Goal: Task Accomplishment & Management: Use online tool/utility

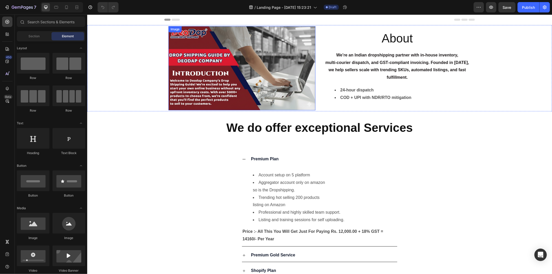
click at [229, 59] on img at bounding box center [241, 68] width 147 height 84
click at [396, 161] on div "Premium Plan Account setup on 5 platform Aggregator account only on amazon so i…" at bounding box center [319, 199] width 464 height 94
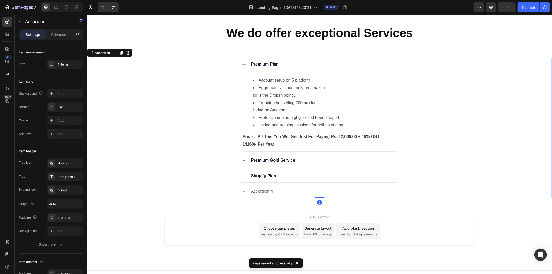
scroll to position [102, 0]
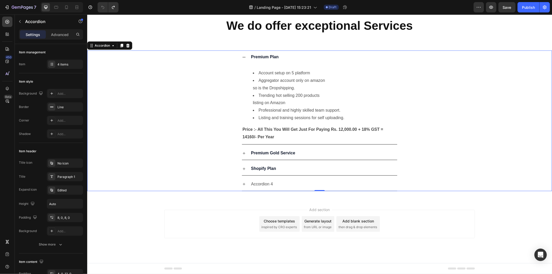
click at [196, 97] on div "Premium Plan Account setup on 5 platform Aggregator account only on amazon so i…" at bounding box center [319, 97] width 464 height 94
click at [245, 56] on div "Premium Plan" at bounding box center [319, 56] width 155 height 13
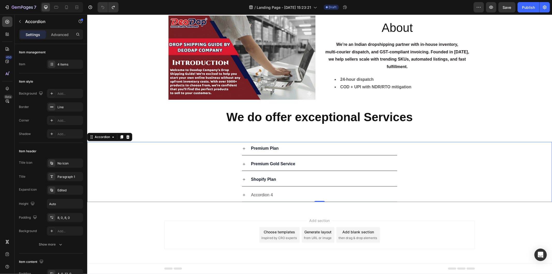
scroll to position [11, 0]
click at [242, 184] on div "Shopify Plan" at bounding box center [319, 179] width 155 height 13
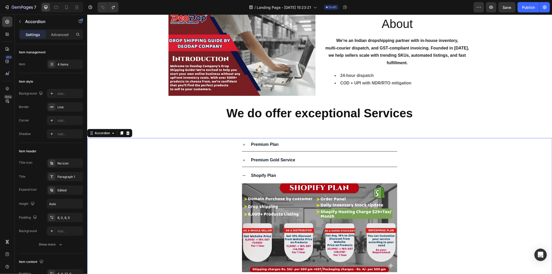
click at [242, 177] on icon at bounding box center [244, 175] width 4 height 4
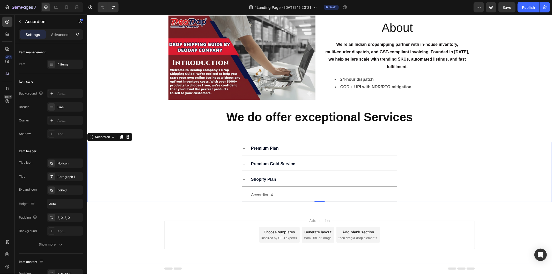
scroll to position [11, 0]
click at [244, 162] on icon at bounding box center [244, 164] width 4 height 4
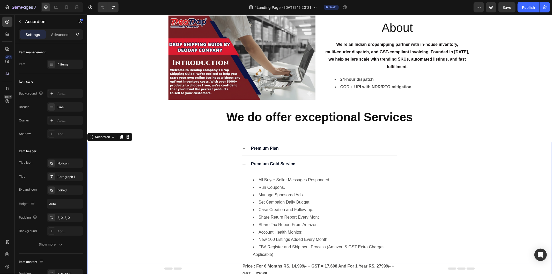
scroll to position [14, 0]
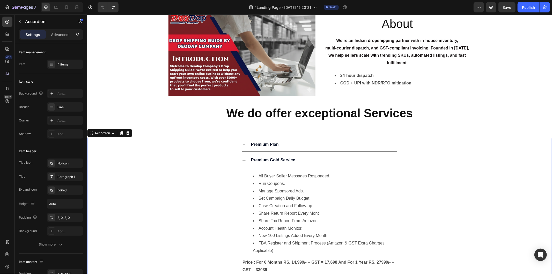
click at [243, 159] on icon at bounding box center [244, 160] width 4 height 4
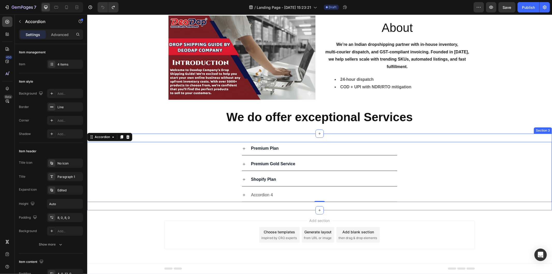
scroll to position [0, 0]
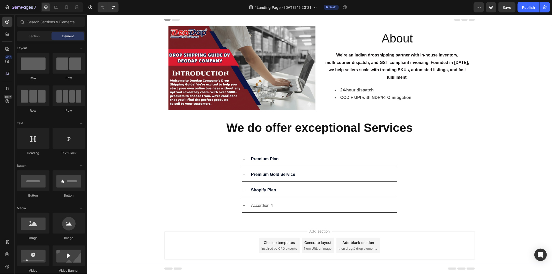
drag, startPoint x: 551, startPoint y: 125, endPoint x: 550, endPoint y: 114, distance: 10.2
click at [550, 114] on html "Header About Heading We’re an Indian dropshipping partner with in‑house invento…" at bounding box center [319, 149] width 465 height 270
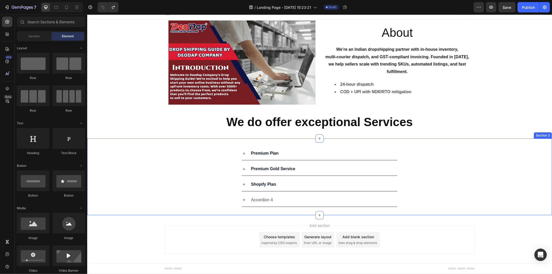
scroll to position [11, 0]
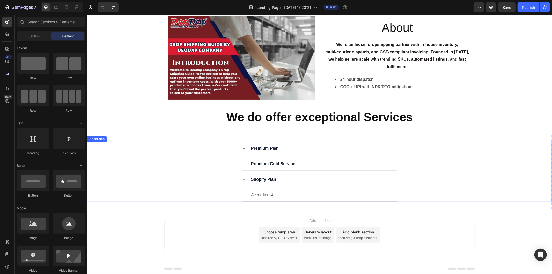
click at [242, 195] on icon at bounding box center [244, 195] width 4 height 4
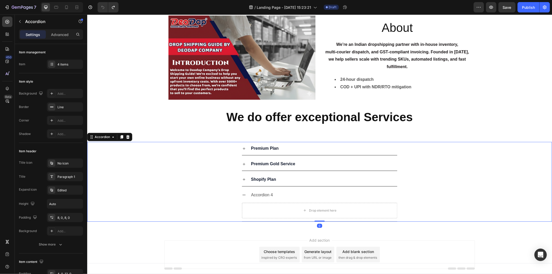
click at [242, 195] on icon at bounding box center [244, 195] width 4 height 4
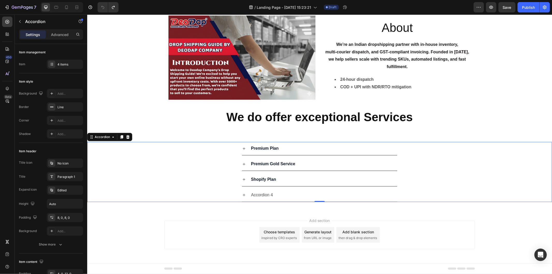
click at [242, 178] on icon at bounding box center [244, 179] width 4 height 4
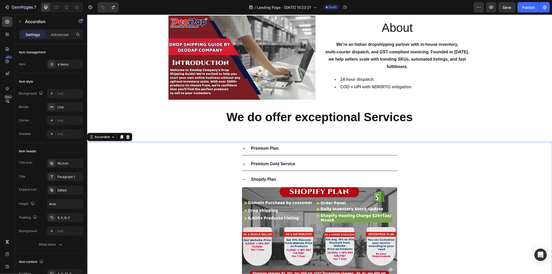
click at [242, 178] on icon at bounding box center [244, 179] width 4 height 4
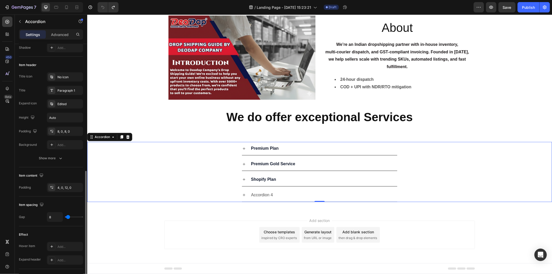
scroll to position [144, 0]
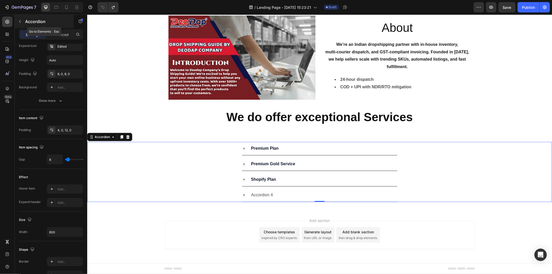
click at [21, 18] on button "button" at bounding box center [20, 21] width 8 height 8
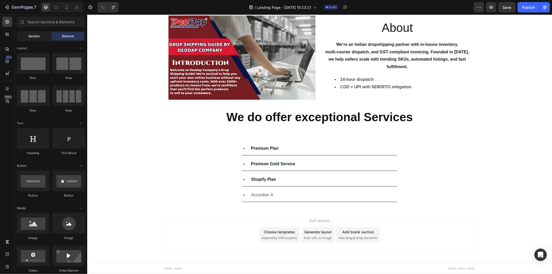
click at [43, 35] on div "Section" at bounding box center [34, 36] width 33 height 8
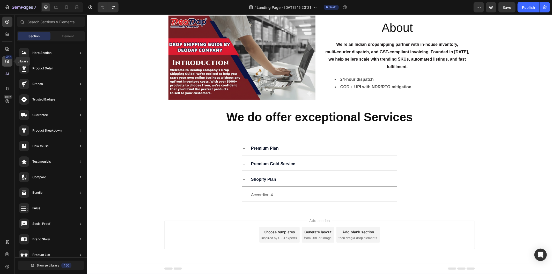
click at [6, 60] on icon at bounding box center [7, 61] width 5 height 5
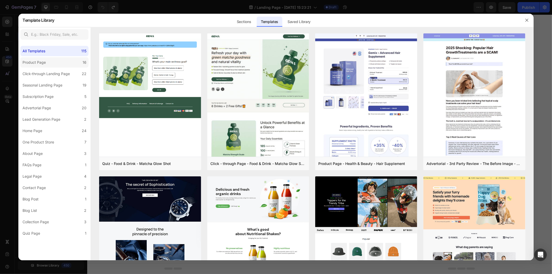
click at [47, 63] on div "Product Page" at bounding box center [35, 62] width 25 height 6
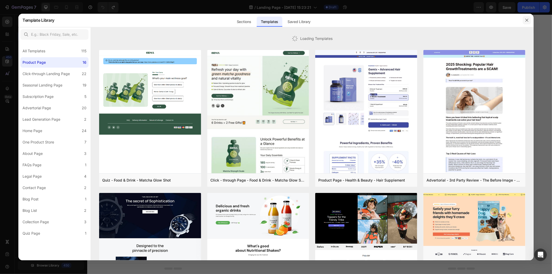
click at [526, 20] on icon "button" at bounding box center [527, 20] width 4 height 4
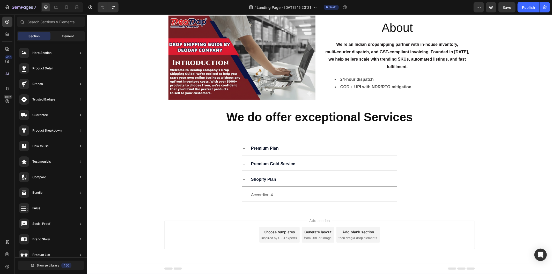
click at [60, 36] on div "Element" at bounding box center [68, 36] width 33 height 8
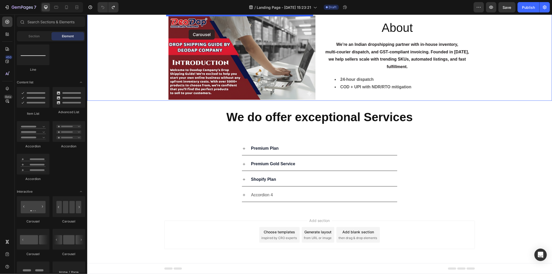
scroll to position [0, 0]
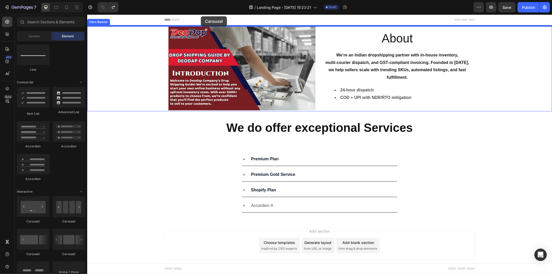
drag, startPoint x: 125, startPoint y: 222, endPoint x: 201, endPoint y: 16, distance: 219.2
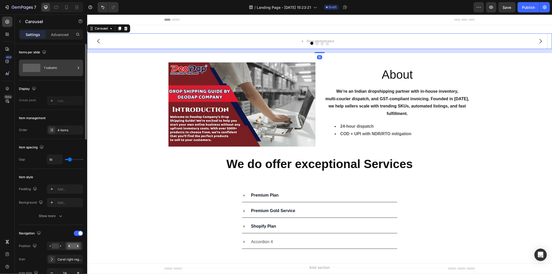
click at [53, 69] on div "1 column" at bounding box center [60, 68] width 32 height 12
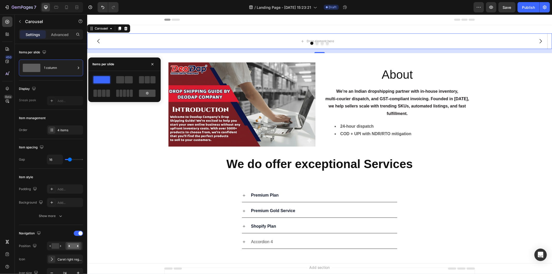
click at [152, 95] on div at bounding box center [147, 93] width 17 height 7
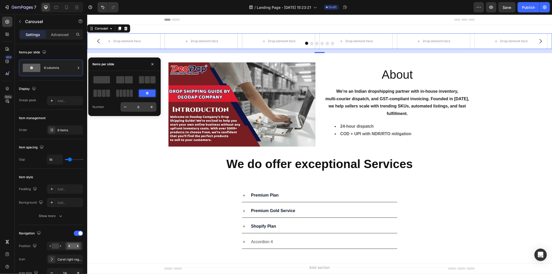
click at [139, 109] on input "6" at bounding box center [138, 106] width 17 height 9
type input "11"
click at [146, 138] on div "Background Image" at bounding box center [319, 104] width 465 height 86
click at [136, 167] on div "We do offer exceptional Services" at bounding box center [319, 164] width 465 height 17
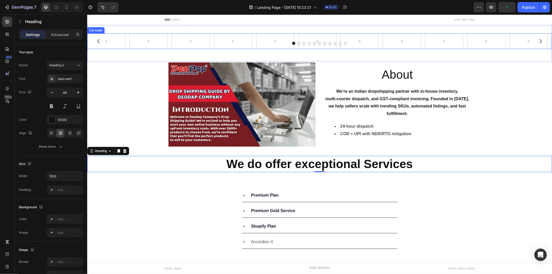
click at [537, 40] on icon "Carousel Next Arrow" at bounding box center [540, 41] width 6 height 6
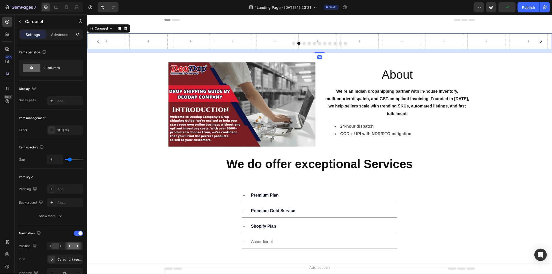
click at [537, 40] on icon "Carousel Next Arrow" at bounding box center [540, 41] width 6 height 6
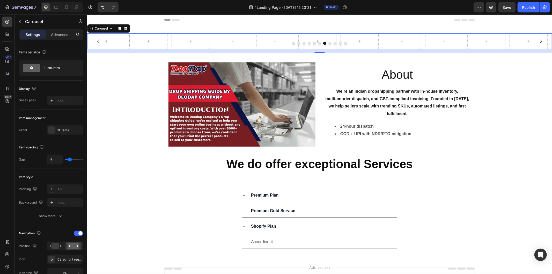
click at [537, 40] on icon "Carousel Next Arrow" at bounding box center [540, 41] width 6 height 6
click at [293, 44] on div at bounding box center [319, 42] width 465 height 3
click at [292, 42] on button "Dot" at bounding box center [293, 42] width 3 height 3
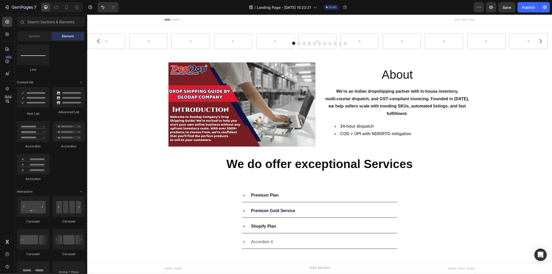
drag, startPoint x: 552, startPoint y: 114, endPoint x: 552, endPoint y: 105, distance: 9.8
click at [552, 106] on html "Header Carousel Section 1 About Heading We’re an Indian dropshipping partner wi…" at bounding box center [319, 167] width 465 height 306
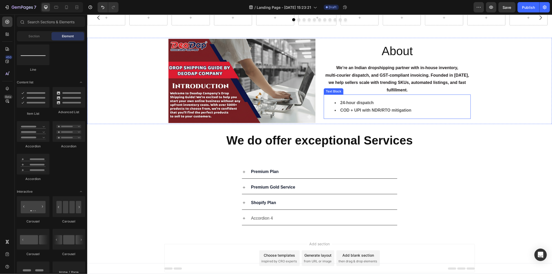
scroll to position [47, 0]
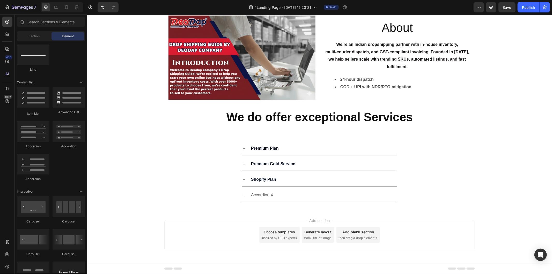
click at [552, 138] on html "Header About Heading We’re an Indian dropshipping partner with in‑house invento…" at bounding box center [319, 120] width 465 height 306
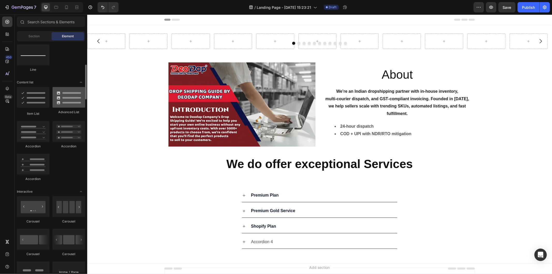
scroll to position [316, 0]
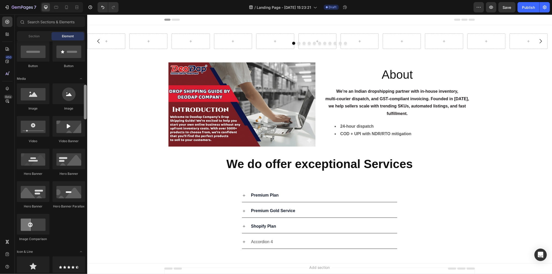
drag, startPoint x: 85, startPoint y: 120, endPoint x: 85, endPoint y: 92, distance: 28.7
click at [85, 92] on div at bounding box center [85, 102] width 3 height 35
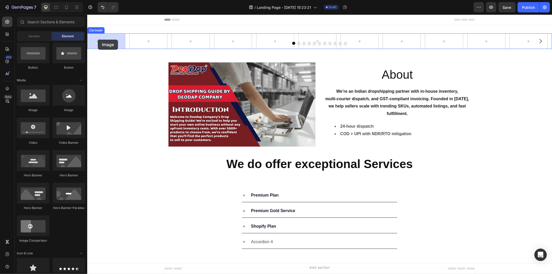
drag, startPoint x: 120, startPoint y: 112, endPoint x: 104, endPoint y: 39, distance: 74.5
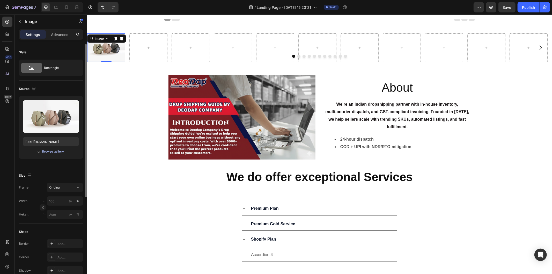
click at [48, 151] on div "Browse gallery" at bounding box center [53, 151] width 22 height 5
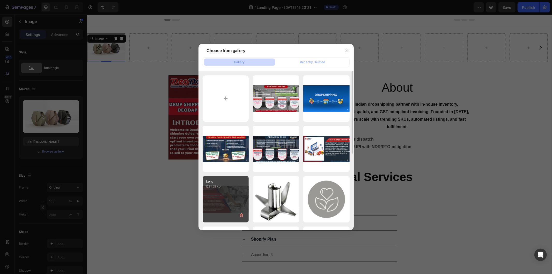
click at [224, 201] on div "1.png 1291.58 kb" at bounding box center [226, 199] width 46 height 46
type input "[URL][DOMAIN_NAME]"
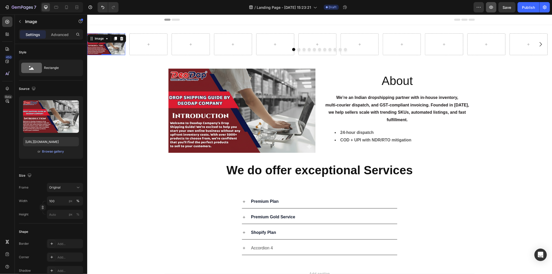
click at [489, 9] on icon "button" at bounding box center [491, 7] width 5 height 5
click at [501, 113] on div "Background Image" at bounding box center [319, 110] width 465 height 86
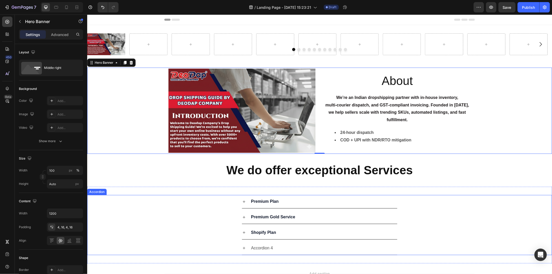
click at [469, 237] on div "Shopify Plan" at bounding box center [319, 232] width 464 height 13
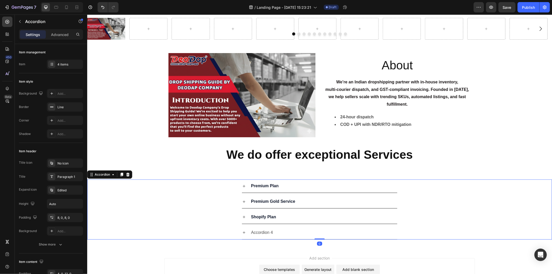
scroll to position [0, 0]
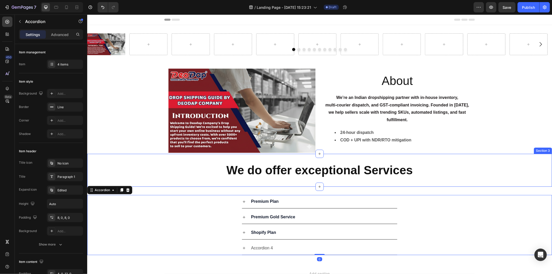
click at [459, 158] on div "We do offer exceptional Services Heading Section 3" at bounding box center [319, 170] width 465 height 33
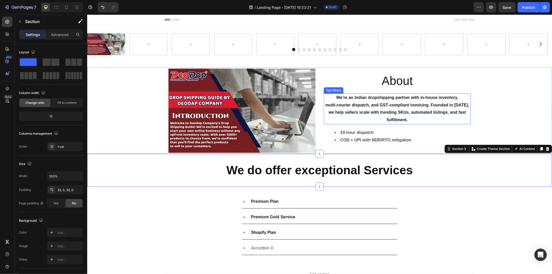
click at [451, 120] on p "We’re an Indian dropshipping partner with in‑house inventory, multi‑courier dis…" at bounding box center [397, 109] width 146 height 30
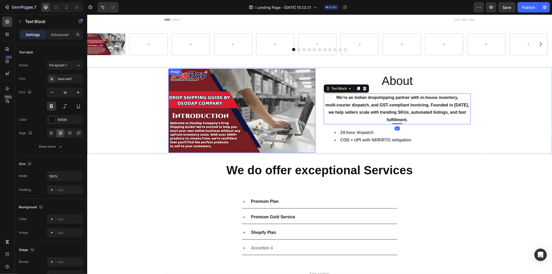
click at [203, 117] on img at bounding box center [241, 110] width 147 height 84
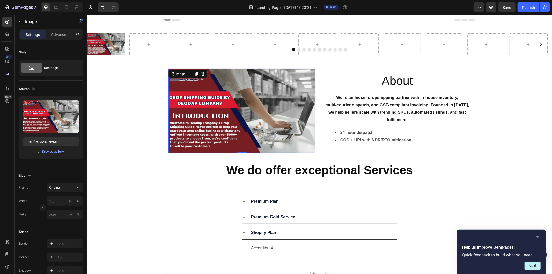
click at [538, 237] on icon "Hide survey" at bounding box center [537, 237] width 3 height 2
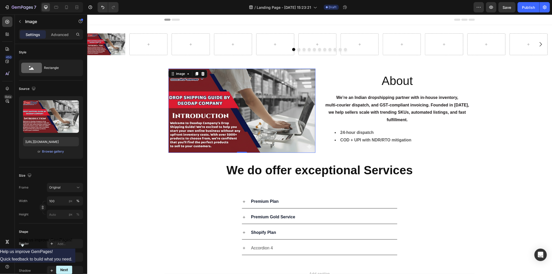
click at [26, 249] on icon "Show survey - Help us improve GemPages!" at bounding box center [22, 245] width 6 height 6
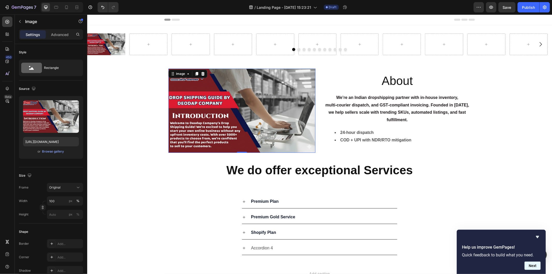
click at [536, 262] on button "Next" at bounding box center [533, 265] width 16 height 8
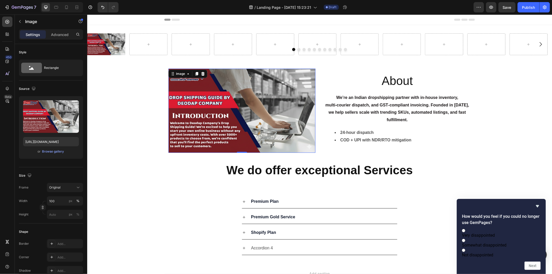
click at [478, 233] on span "Very disappointed" at bounding box center [478, 235] width 33 height 5
click at [465, 230] on input "Very disappointed" at bounding box center [463, 230] width 3 height 3
radio input "true"
click at [534, 265] on button "Next" at bounding box center [533, 265] width 16 height 8
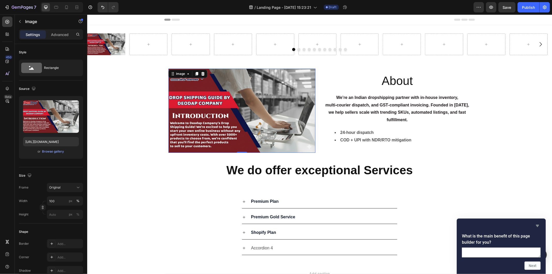
click at [537, 225] on icon "Hide survey" at bounding box center [537, 226] width 3 height 2
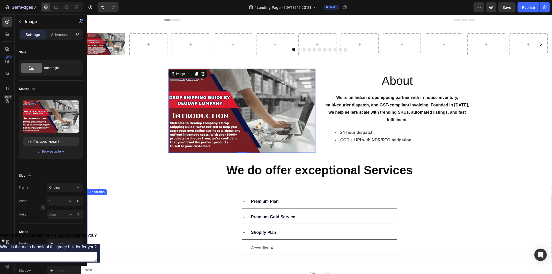
click at [465, 244] on div "Accordion 4" at bounding box center [319, 247] width 464 height 13
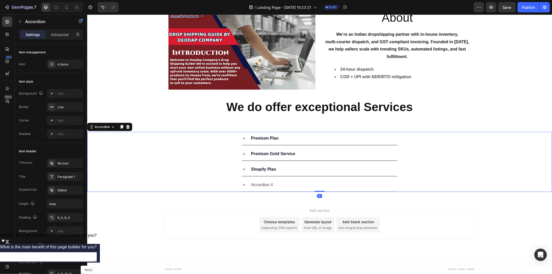
scroll to position [64, 0]
click at [492, 8] on icon "button" at bounding box center [492, 7] width 4 height 3
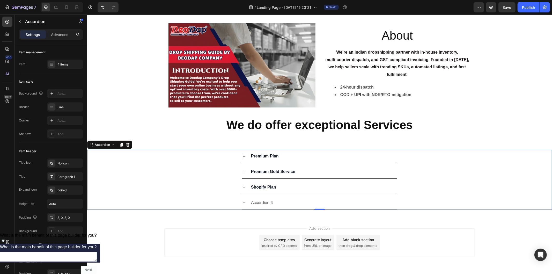
scroll to position [35, 0]
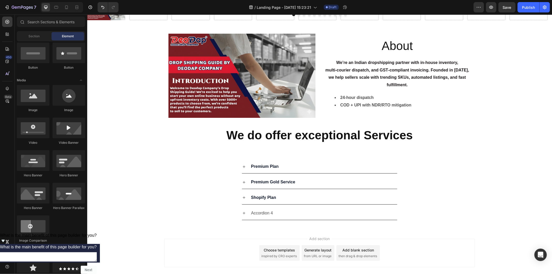
drag, startPoint x: 552, startPoint y: 109, endPoint x: 551, endPoint y: 69, distance: 39.9
click at [551, 69] on html "Header Image Carousel Section 1 About Heading We’re an Indian dropshipping part…" at bounding box center [319, 140] width 465 height 323
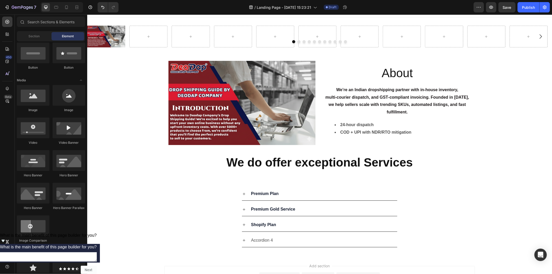
scroll to position [0, 0]
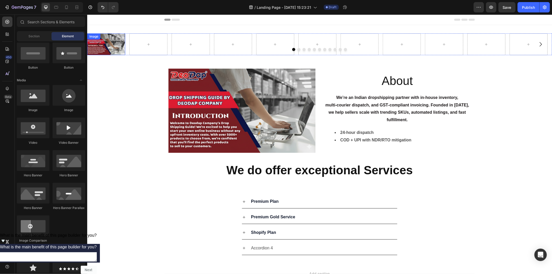
click at [108, 41] on img at bounding box center [106, 44] width 38 height 22
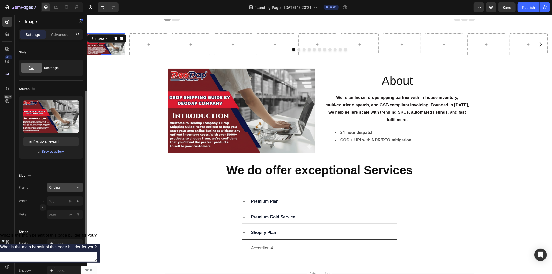
scroll to position [29, 0]
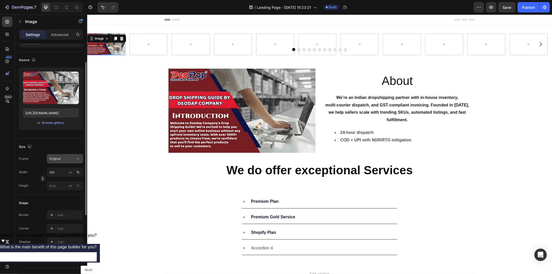
click at [70, 160] on div "Original" at bounding box center [61, 158] width 25 height 5
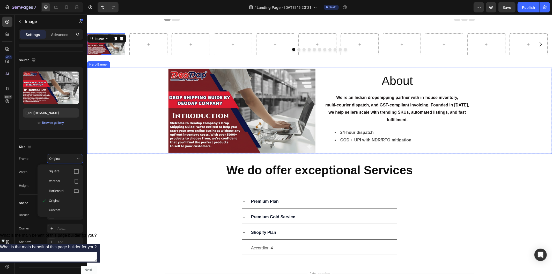
click at [157, 98] on div "Background Image" at bounding box center [319, 110] width 465 height 86
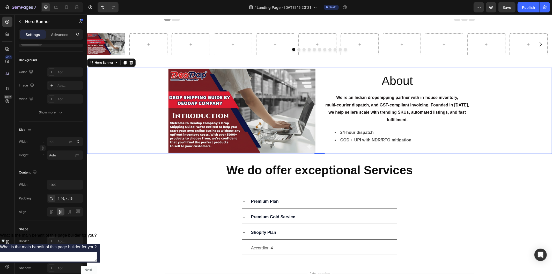
scroll to position [0, 0]
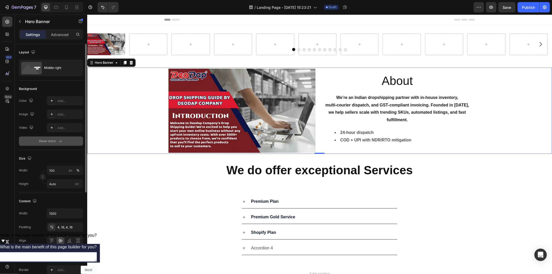
click at [60, 144] on button "Show more" at bounding box center [51, 140] width 64 height 9
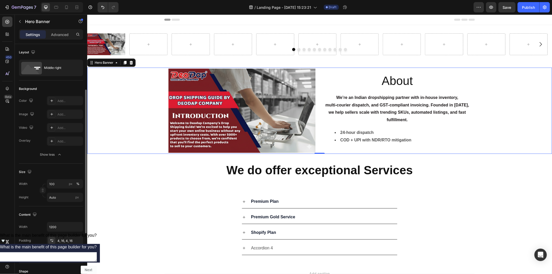
scroll to position [57, 0]
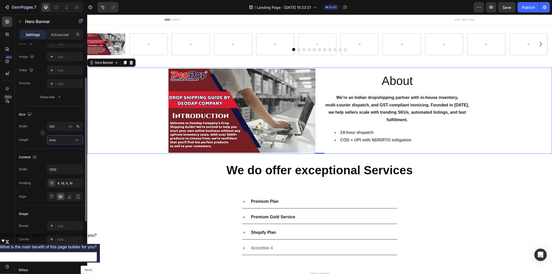
click at [59, 141] on input "Auto" at bounding box center [65, 139] width 36 height 9
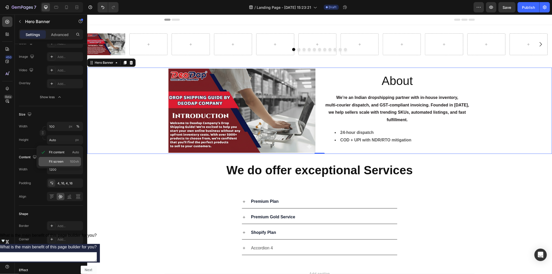
click at [63, 161] on span "Fit screen" at bounding box center [56, 161] width 14 height 5
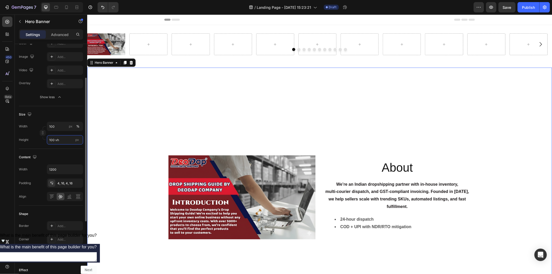
click at [62, 141] on input "100 vh" at bounding box center [65, 139] width 36 height 9
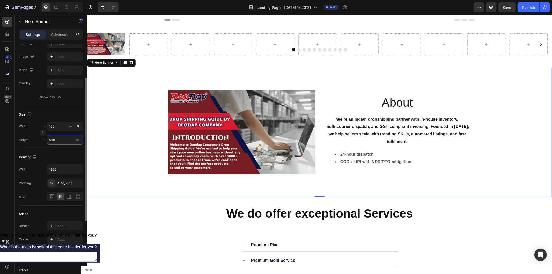
type input "500"
click at [64, 158] on div "Content" at bounding box center [51, 157] width 64 height 8
click at [65, 172] on input "1200" at bounding box center [65, 169] width 36 height 9
click at [76, 171] on icon "button" at bounding box center [78, 169] width 5 height 5
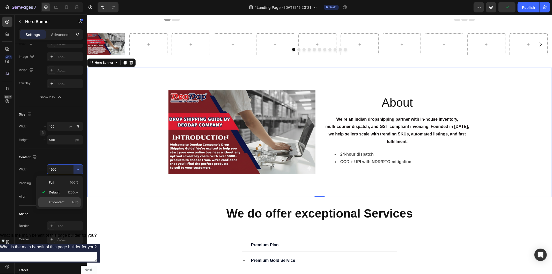
click at [72, 200] on span "Auto" at bounding box center [75, 202] width 7 height 5
type input "Auto"
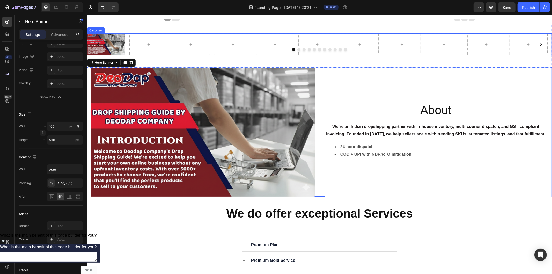
click at [99, 45] on icon "Carousel Back Arrow" at bounding box center [98, 44] width 6 height 6
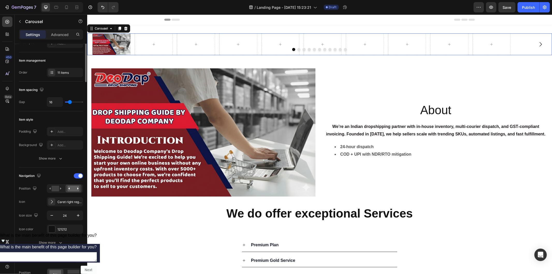
scroll to position [0, 0]
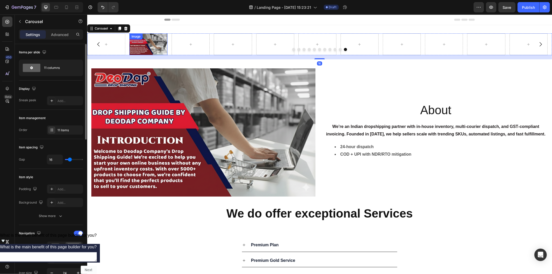
click at [161, 46] on img at bounding box center [148, 44] width 38 height 22
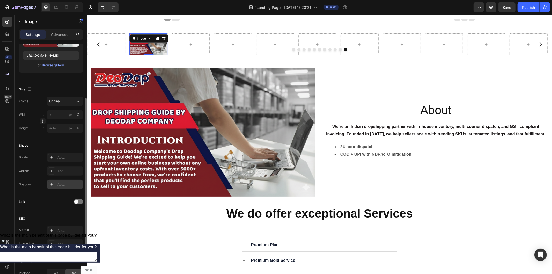
scroll to position [115, 0]
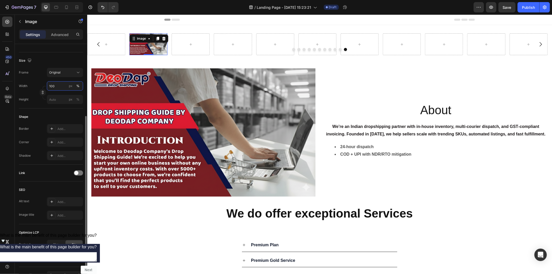
click at [62, 87] on input "100" at bounding box center [65, 85] width 36 height 9
click at [309, 30] on div "Image 0 Carousel Section 1" at bounding box center [319, 46] width 465 height 42
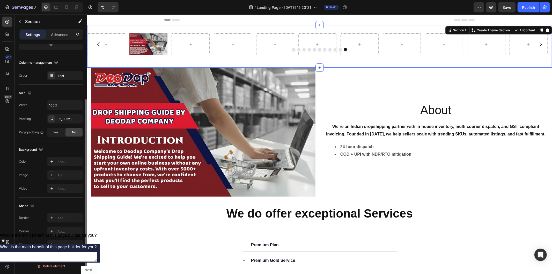
scroll to position [42, 0]
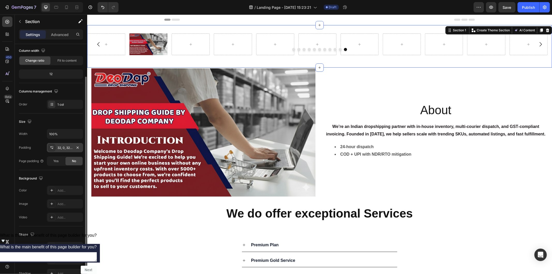
click at [64, 148] on div "32, 0, 32, 0" at bounding box center [64, 147] width 15 height 5
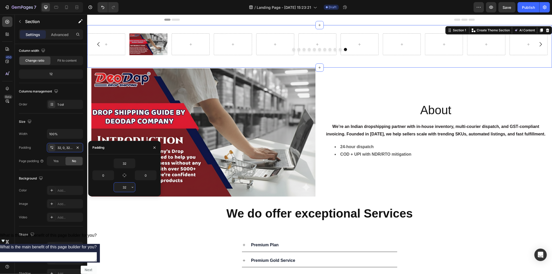
click at [126, 189] on input "32" at bounding box center [124, 186] width 21 height 9
click at [133, 187] on icon "button" at bounding box center [133, 187] width 2 height 1
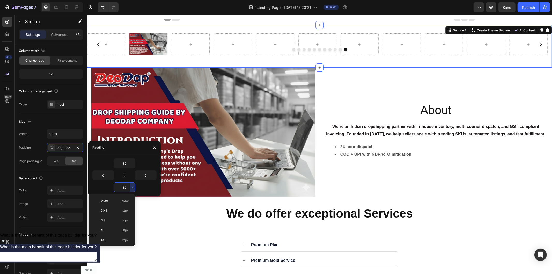
scroll to position [37, 0]
click at [120, 239] on div "3XL 48px" at bounding box center [111, 242] width 40 height 10
type input "48"
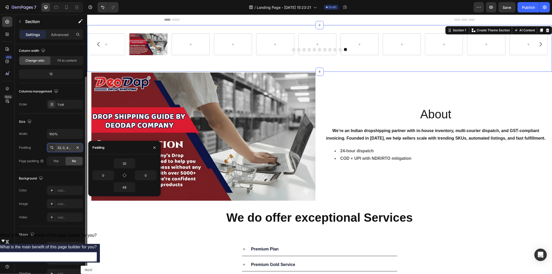
click at [73, 148] on div "32, 0, 48, 0" at bounding box center [65, 147] width 36 height 9
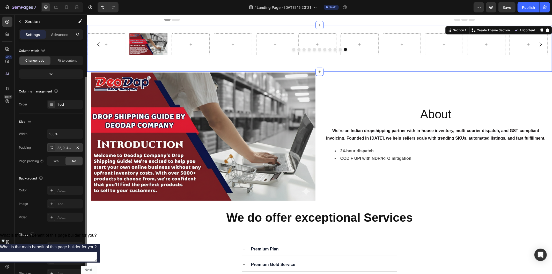
click at [67, 149] on div "32, 0, 48, 0" at bounding box center [64, 147] width 15 height 5
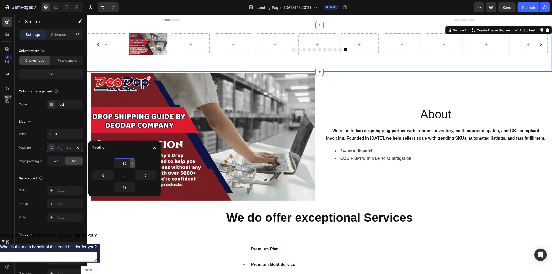
click at [132, 164] on icon "button" at bounding box center [132, 163] width 4 height 4
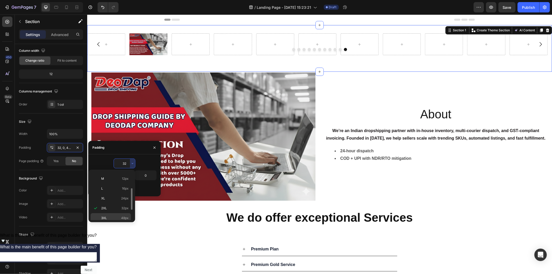
click at [115, 215] on div "3XL 48px" at bounding box center [111, 218] width 40 height 10
type input "48"
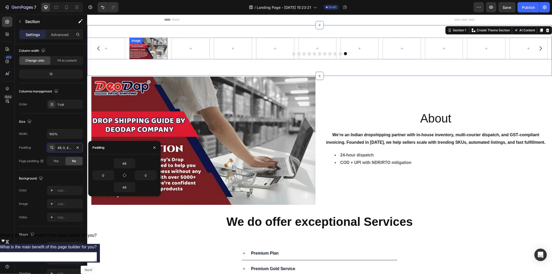
click at [143, 50] on img at bounding box center [148, 48] width 38 height 22
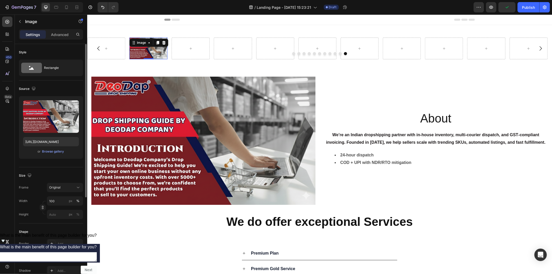
scroll to position [0, 0]
click at [61, 213] on input "px %" at bounding box center [65, 214] width 36 height 9
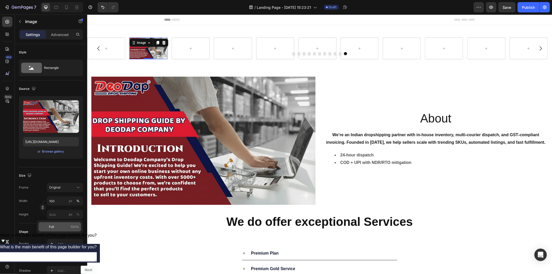
click at [61, 224] on p "Full 100%" at bounding box center [64, 226] width 30 height 5
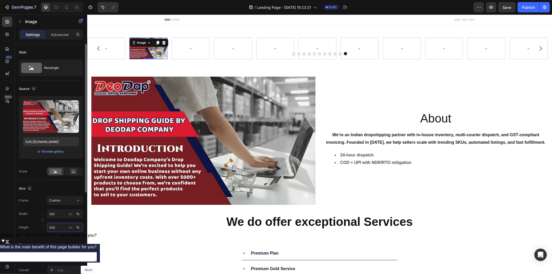
type input "200"
click at [43, 241] on div "Shape" at bounding box center [51, 244] width 64 height 8
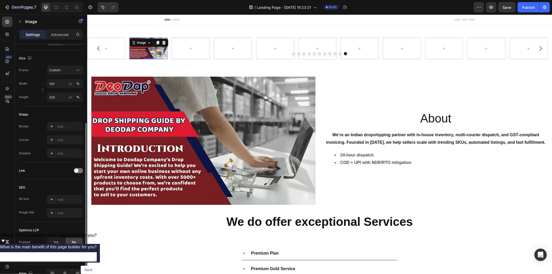
scroll to position [15, 0]
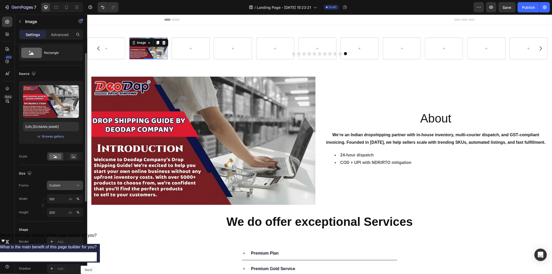
click at [56, 185] on span "Custom" at bounding box center [54, 185] width 11 height 5
click at [55, 225] on span "Original" at bounding box center [54, 227] width 11 height 5
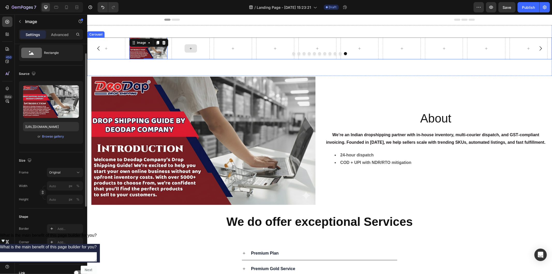
click at [172, 40] on div at bounding box center [190, 48] width 38 height 22
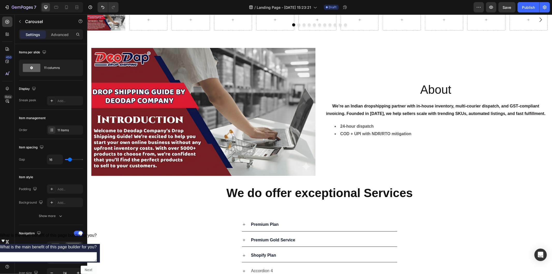
scroll to position [0, 0]
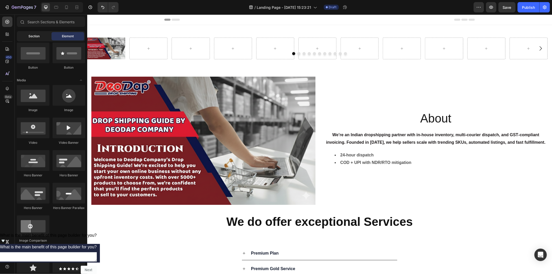
click at [33, 35] on span "Section" at bounding box center [34, 36] width 11 height 5
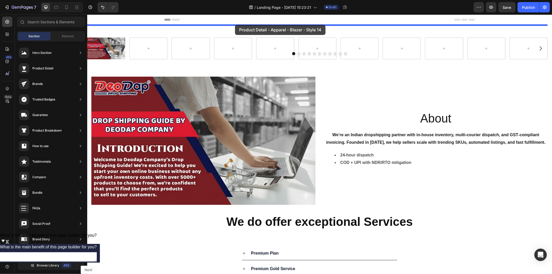
drag, startPoint x: 229, startPoint y: 65, endPoint x: 235, endPoint y: 25, distance: 40.6
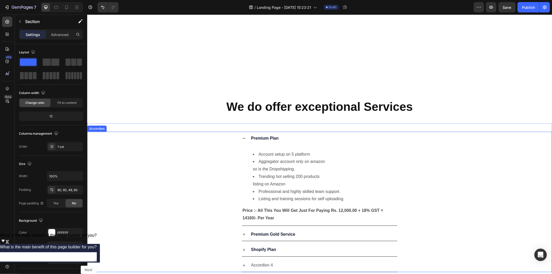
scroll to position [518, 0]
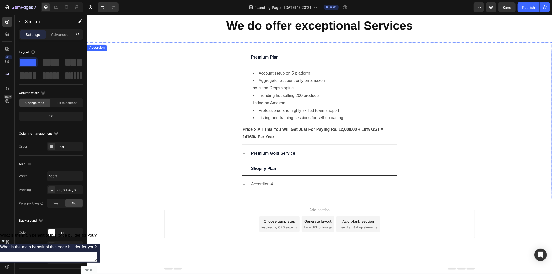
click at [242, 54] on div "Premium Plan" at bounding box center [319, 56] width 155 height 13
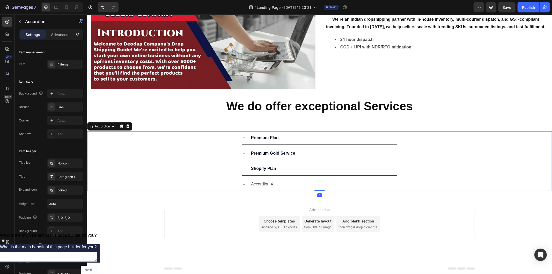
scroll to position [438, 0]
click at [243, 137] on icon at bounding box center [244, 137] width 4 height 4
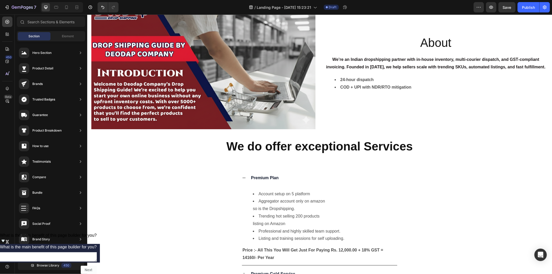
scroll to position [333, 0]
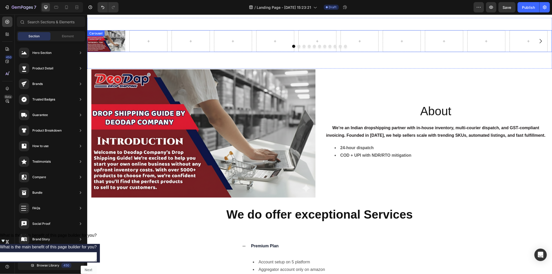
click at [110, 45] on div at bounding box center [319, 46] width 465 height 3
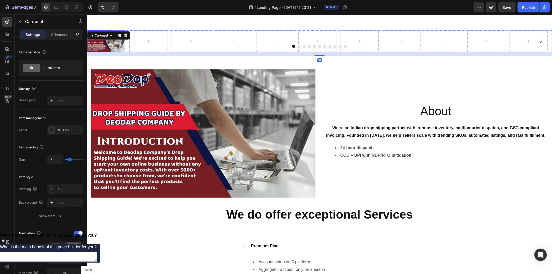
click at [109, 39] on img at bounding box center [106, 41] width 38 height 22
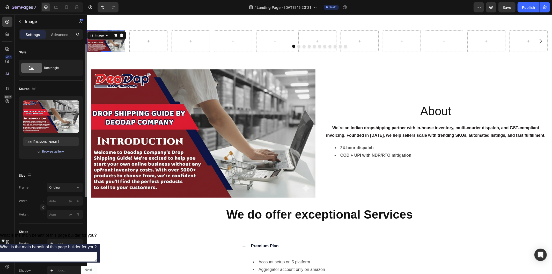
click at [56, 152] on div "Browse gallery" at bounding box center [53, 151] width 22 height 5
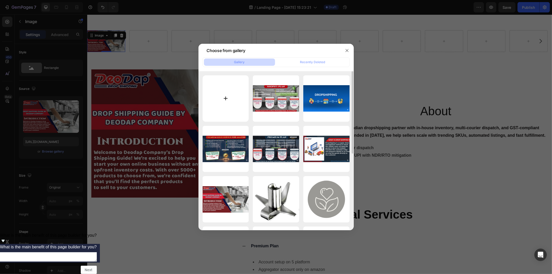
click at [239, 97] on input "file" at bounding box center [226, 98] width 46 height 46
type input "C:\fakepath\Untitled design (10).png"
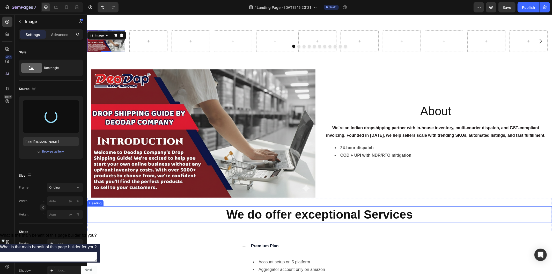
type input "[URL][DOMAIN_NAME]"
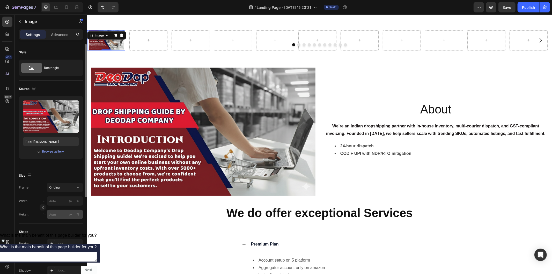
scroll to position [29, 0]
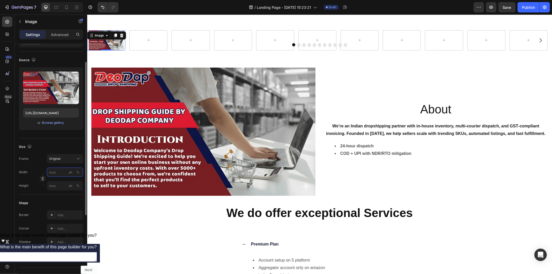
click at [63, 172] on input "px %" at bounding box center [65, 171] width 36 height 9
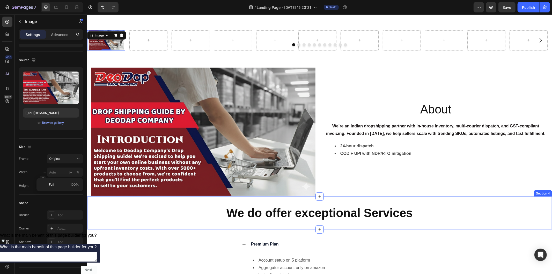
click at [99, 200] on div "We do offer exceptional Services Heading Section 4" at bounding box center [319, 212] width 465 height 33
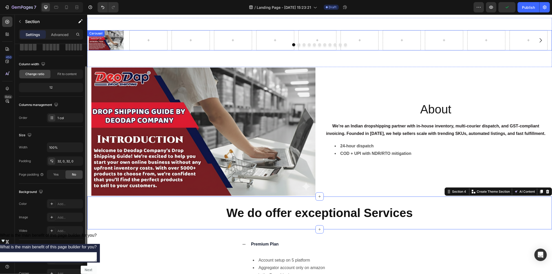
click at [110, 43] on div at bounding box center [319, 44] width 465 height 3
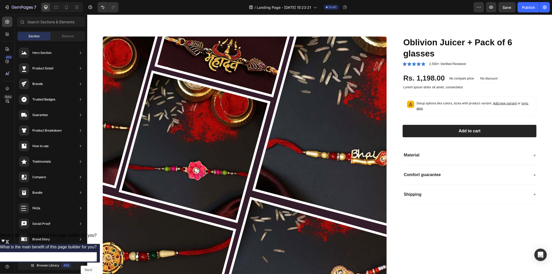
scroll to position [0, 0]
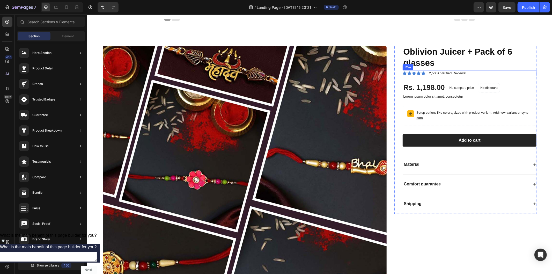
click at [233, 133] on img at bounding box center [245, 188] width 284 height 284
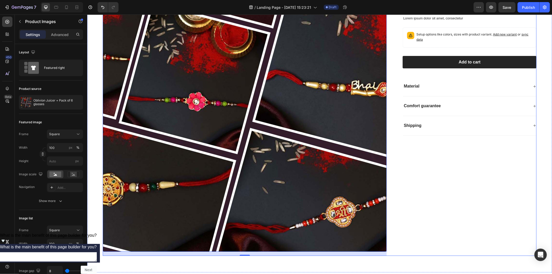
scroll to position [86, 0]
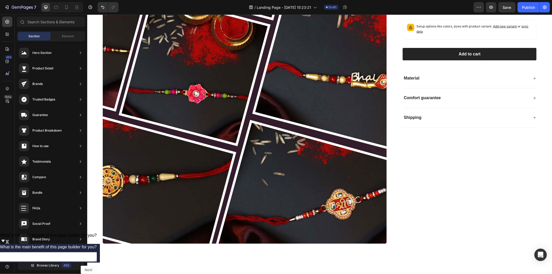
drag, startPoint x: 552, startPoint y: 100, endPoint x: 552, endPoint y: 145, distance: 45.6
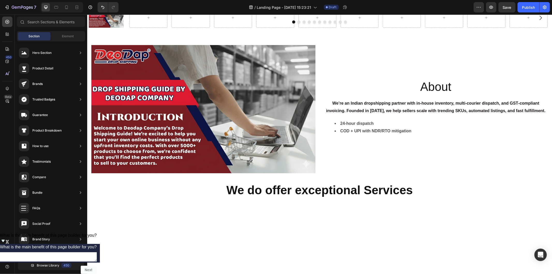
scroll to position [232, 0]
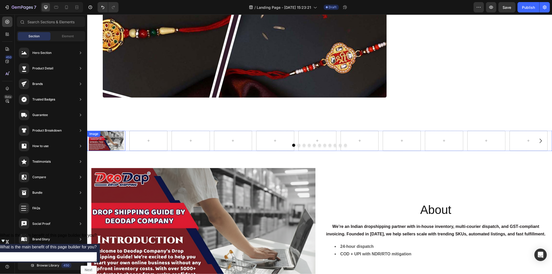
click at [111, 136] on img at bounding box center [106, 140] width 38 height 20
click at [149, 138] on icon at bounding box center [148, 140] width 4 height 4
click at [247, 121] on div "Image Carousel Section 2" at bounding box center [319, 142] width 465 height 49
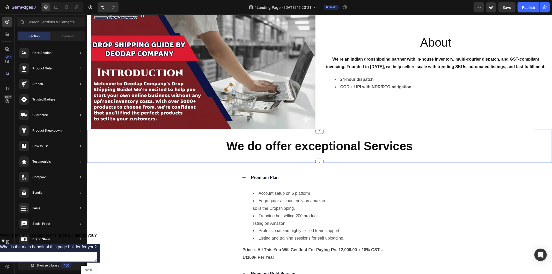
scroll to position [261, 0]
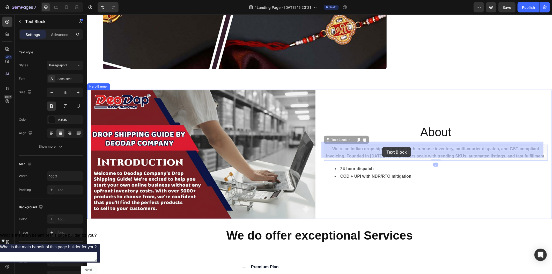
drag, startPoint x: 360, startPoint y: 145, endPoint x: 374, endPoint y: 147, distance: 13.8
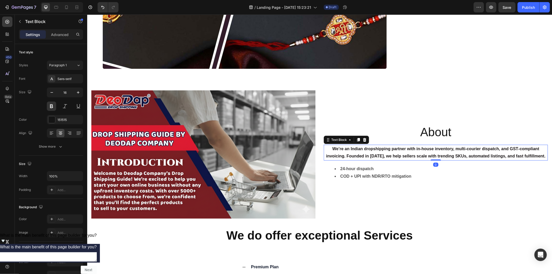
click at [407, 149] on p "We’re an Indian dropshipping partner with in‑house inventory, multi‑courier dis…" at bounding box center [435, 152] width 223 height 15
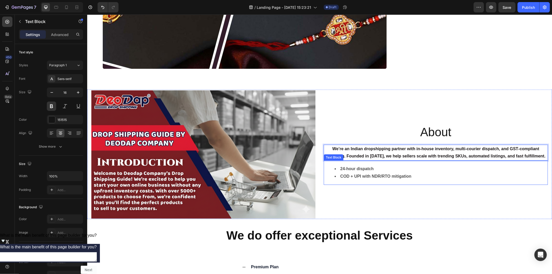
click at [415, 176] on div "24‑hour dispatch COD + UPI with NDR/RTO mitigation" at bounding box center [436, 172] width 224 height 24
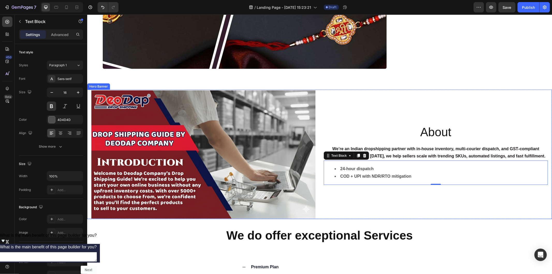
scroll to position [290, 0]
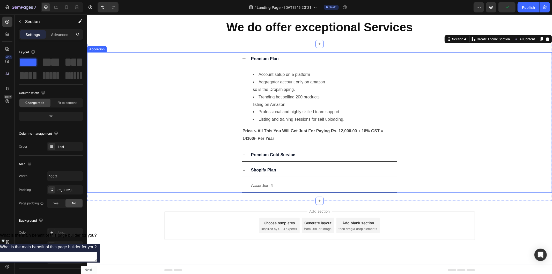
scroll to position [439, 0]
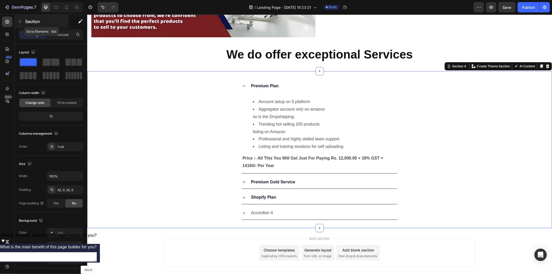
click at [17, 20] on button "button" at bounding box center [20, 21] width 8 height 8
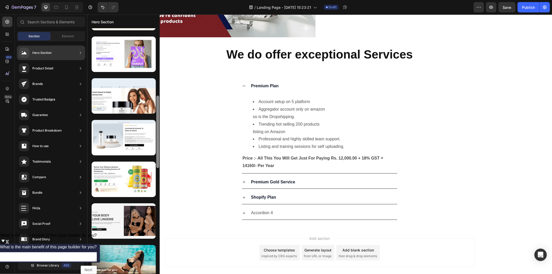
scroll to position [0, 0]
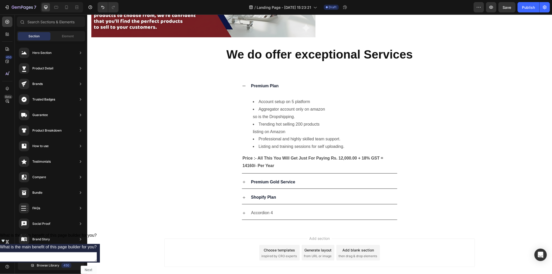
drag, startPoint x: 158, startPoint y: 169, endPoint x: 155, endPoint y: 276, distance: 106.5
click at [155, 0] on html "7 Version history / Landing Page - [DATE] 15:23:21 Draft Preview Save Publish 4…" at bounding box center [276, 0] width 552 height 0
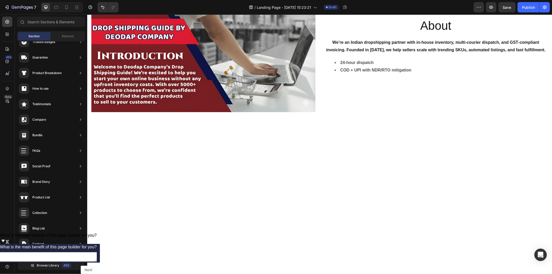
scroll to position [115, 0]
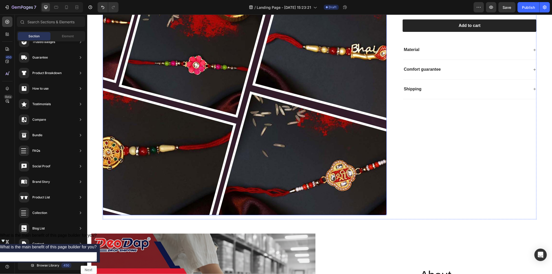
click at [341, 91] on img at bounding box center [245, 73] width 284 height 284
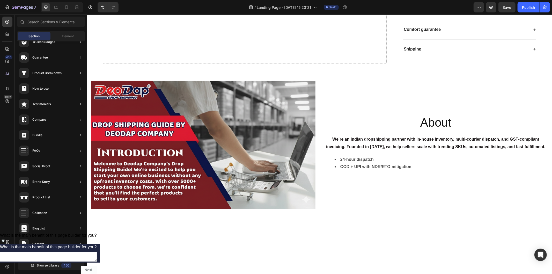
scroll to position [0, 0]
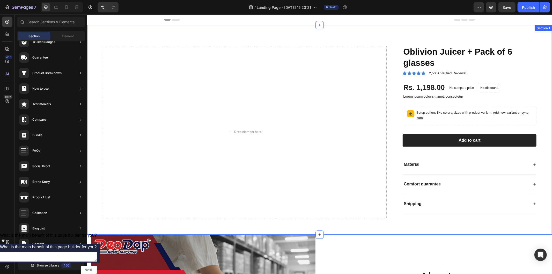
click at [247, 39] on div "Drop element here Oblivion Juicer + Pack of 6 glasses Product Title Icon Icon I…" at bounding box center [319, 129] width 465 height 209
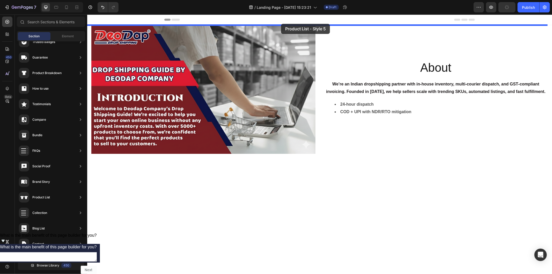
drag, startPoint x: 194, startPoint y: 156, endPoint x: 281, endPoint y: 24, distance: 158.2
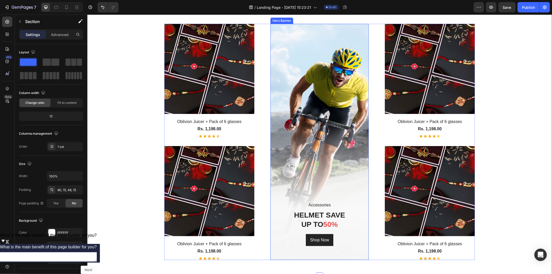
scroll to position [57, 0]
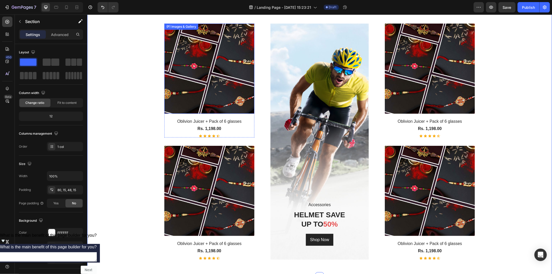
click at [208, 77] on img at bounding box center [209, 68] width 90 height 90
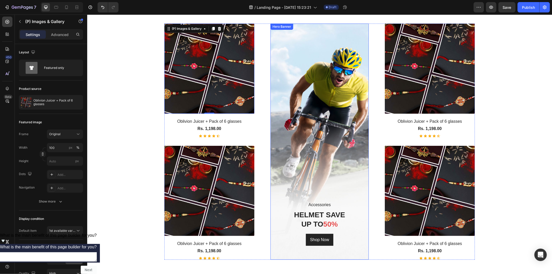
click at [353, 83] on div "Overlay" at bounding box center [319, 141] width 98 height 236
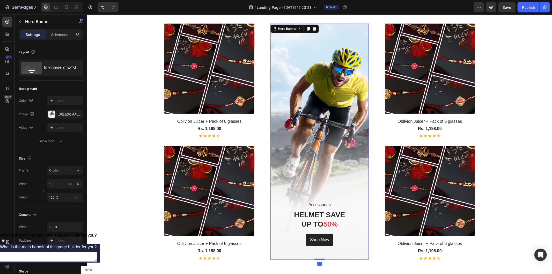
click at [320, 145] on div "Overlay" at bounding box center [319, 141] width 98 height 236
click at [287, 120] on div "Overlay" at bounding box center [319, 141] width 98 height 236
click at [186, 76] on img at bounding box center [209, 68] width 90 height 90
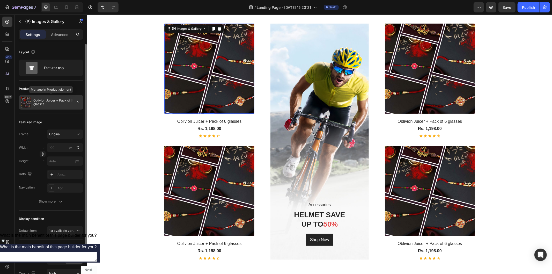
click at [56, 100] on p "Oblivion Juicer + Pack of 6 glasses" at bounding box center [57, 102] width 48 height 7
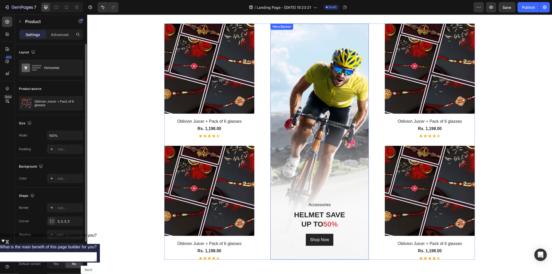
click at [317, 117] on div "Overlay" at bounding box center [319, 141] width 98 height 236
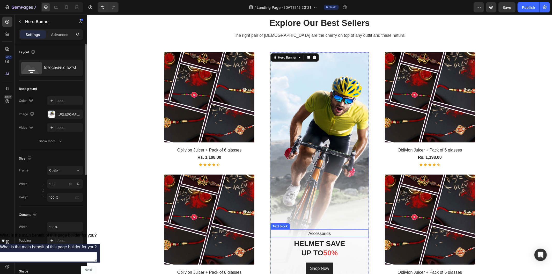
scroll to position [115, 0]
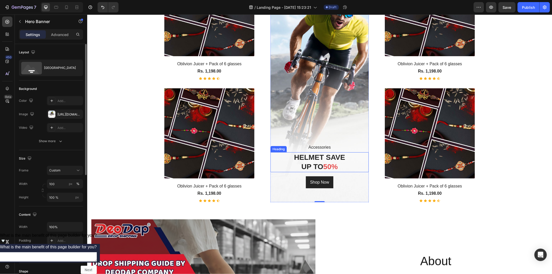
click at [315, 161] on p "HELMET SAVE UP TO 50%" at bounding box center [319, 161] width 97 height 19
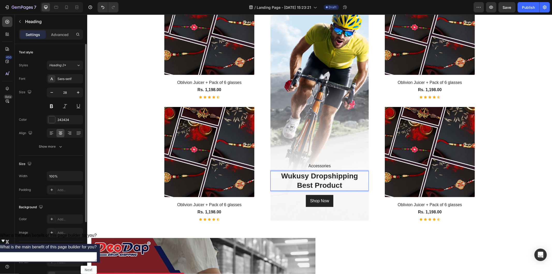
scroll to position [105, 0]
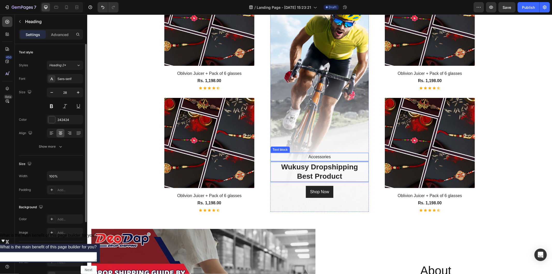
click at [317, 154] on p "Accessories" at bounding box center [319, 157] width 97 height 8
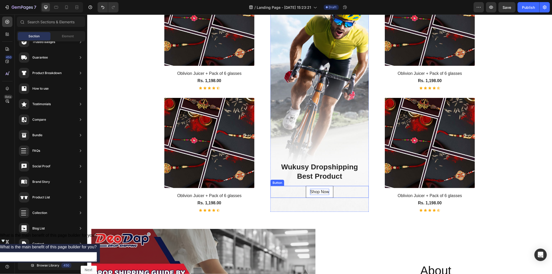
click at [318, 188] on div "Shop Now" at bounding box center [319, 191] width 19 height 6
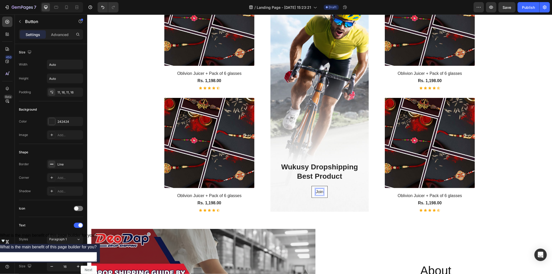
click at [311, 186] on button "Join" at bounding box center [319, 192] width 16 height 12
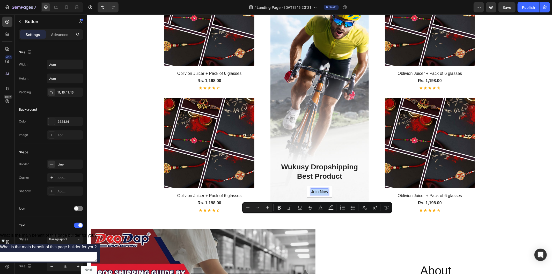
scroll to position [48, 0]
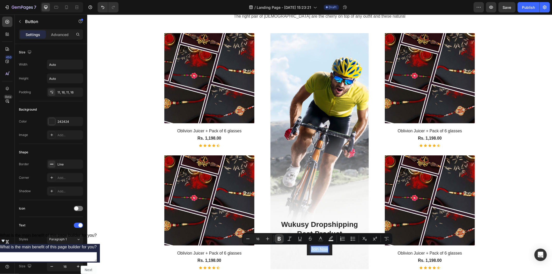
click at [281, 238] on icon "Editor contextual toolbar" at bounding box center [279, 238] width 5 height 5
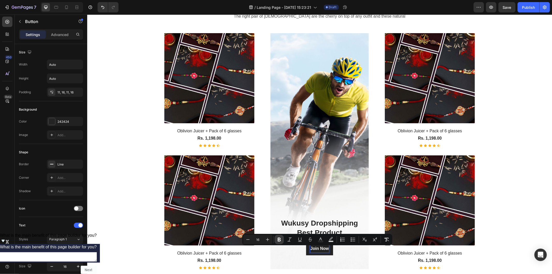
scroll to position [47, 0]
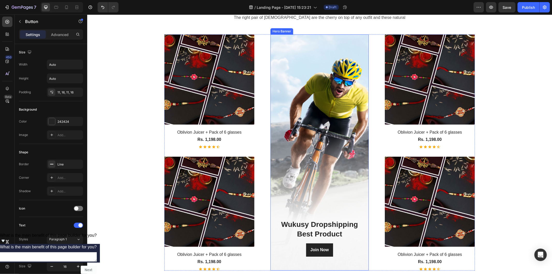
click at [333, 167] on div "Overlay" at bounding box center [319, 152] width 98 height 236
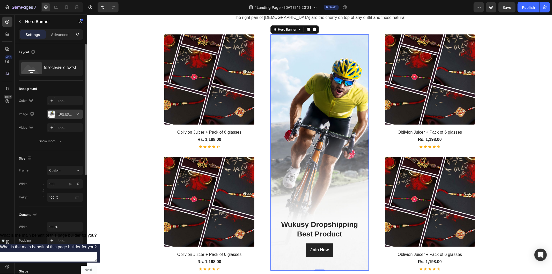
click at [70, 112] on div "[URL][DOMAIN_NAME]" at bounding box center [64, 114] width 15 height 5
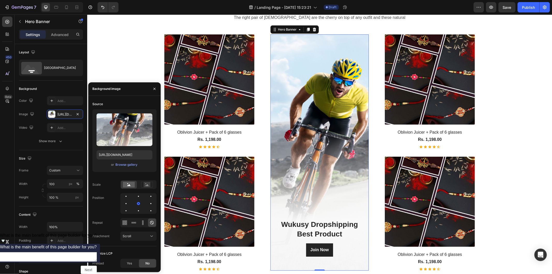
click at [311, 100] on div "Overlay" at bounding box center [319, 152] width 98 height 236
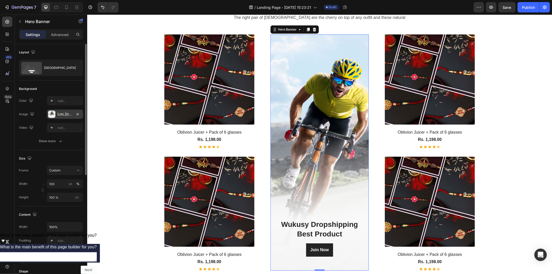
click at [67, 114] on div "[URL][DOMAIN_NAME]" at bounding box center [64, 114] width 15 height 5
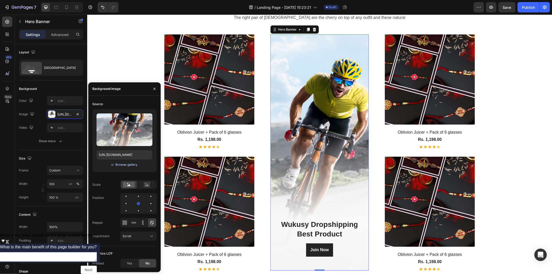
click at [134, 165] on div "Browse gallery" at bounding box center [126, 164] width 22 height 5
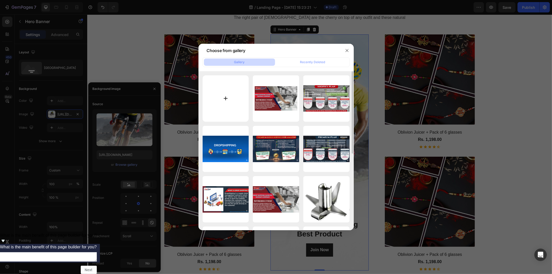
click at [225, 103] on input "file" at bounding box center [226, 98] width 46 height 46
type input "C:\fakepath\Gemini_Generated_Image_vtkahvtkahvtkahv.png"
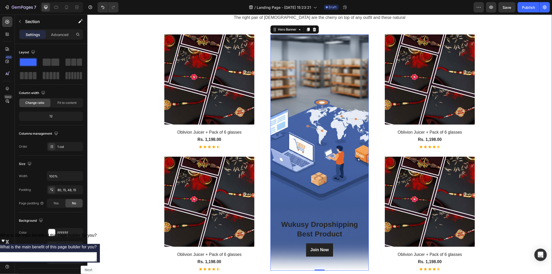
click at [501, 131] on div "Explore Our Best Sellers Heading The right pair of sunnies are the cherry on to…" at bounding box center [319, 136] width 457 height 275
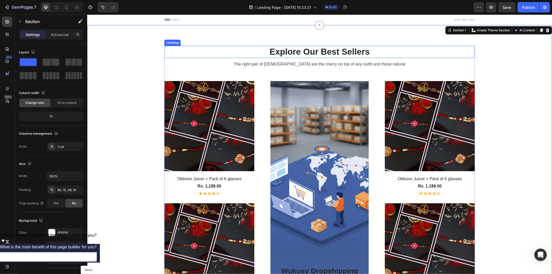
click at [322, 55] on p "Explore Our Best Sellers" at bounding box center [320, 51] width 310 height 11
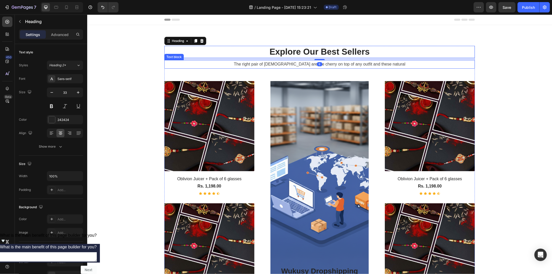
click at [270, 64] on p "The right pair of [DEMOGRAPHIC_DATA] are the cherry on top of any outfit and th…" at bounding box center [320, 64] width 310 height 8
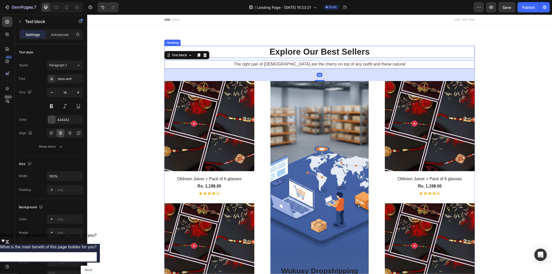
click at [282, 52] on p "Explore Our Best Sellers" at bounding box center [320, 51] width 310 height 11
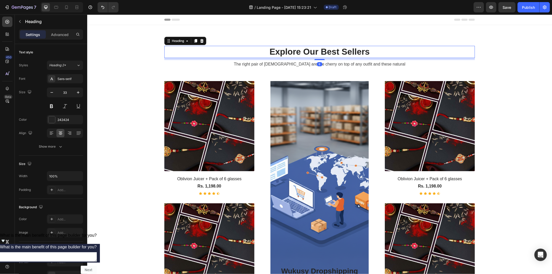
click at [298, 51] on p "Explore Our Best Sellers" at bounding box center [320, 51] width 310 height 11
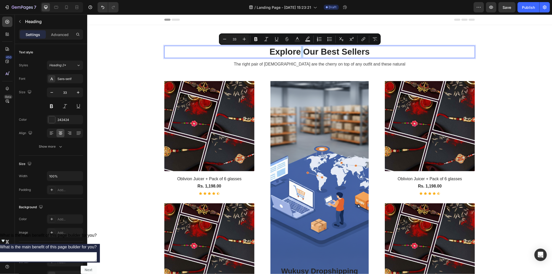
click at [299, 50] on p "Explore Our Best Sellers" at bounding box center [320, 51] width 310 height 11
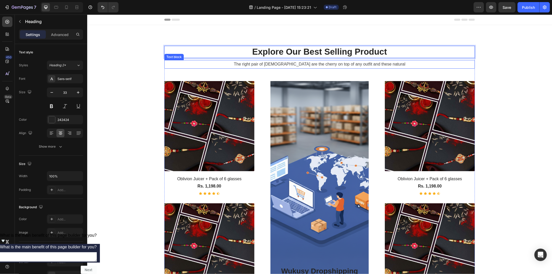
click at [306, 63] on p "The right pair of [DEMOGRAPHIC_DATA] are the cherry on top of any outfit and th…" at bounding box center [320, 64] width 310 height 8
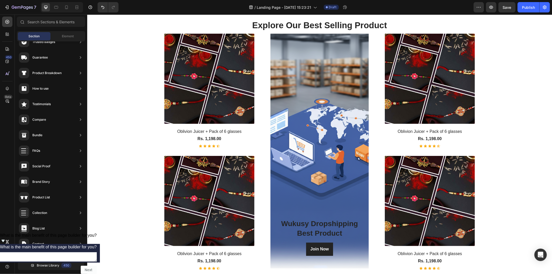
scroll to position [69, 0]
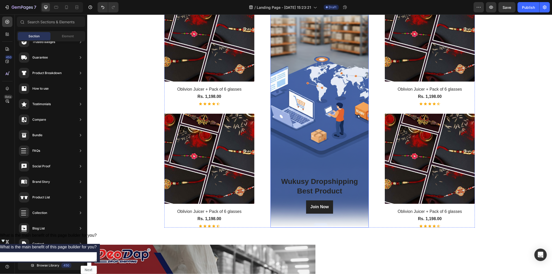
click at [313, 184] on p "Wukusy Dropshipping Best Product" at bounding box center [319, 186] width 97 height 19
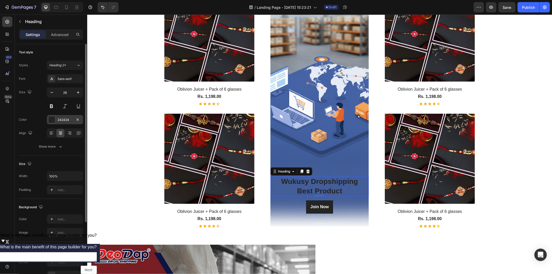
click at [55, 121] on div at bounding box center [51, 119] width 7 height 7
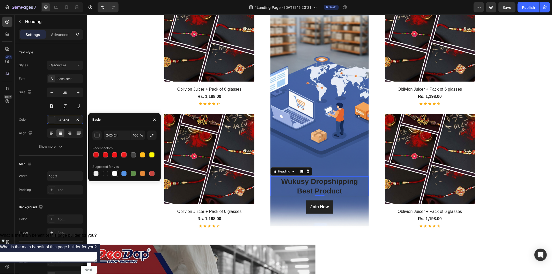
click at [115, 173] on div at bounding box center [114, 173] width 5 height 5
type input "FFFFFF"
click at [529, 191] on div "Explore Our Best Selling Product Heading (P) Images & Gallery Oblivion Juicer +…" at bounding box center [319, 104] width 457 height 254
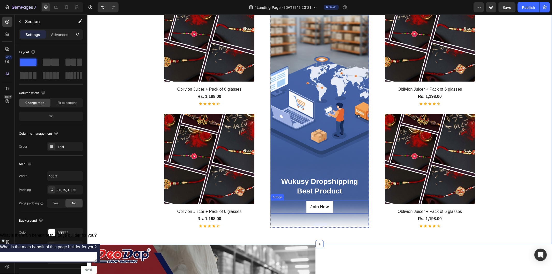
click at [306, 209] on button "Join Now" at bounding box center [319, 206] width 27 height 13
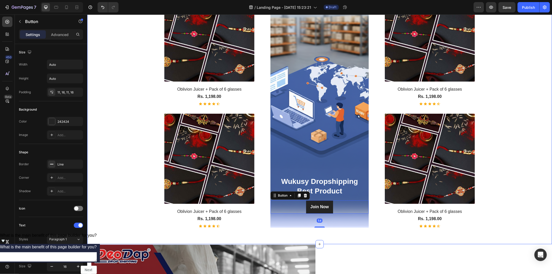
click at [522, 186] on div "Explore Our Best Selling Product Heading (P) Images & Gallery Oblivion Juicer +…" at bounding box center [319, 104] width 457 height 254
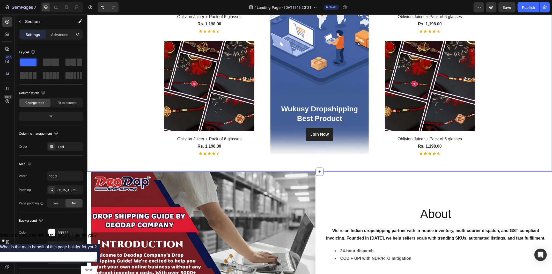
scroll to position [155, 0]
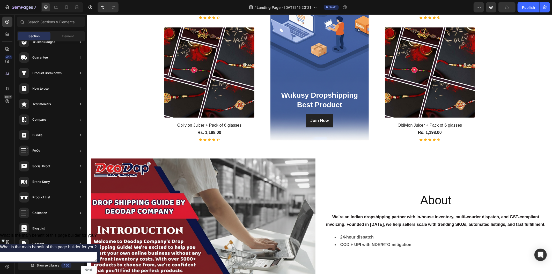
drag, startPoint x: 552, startPoint y: 112, endPoint x: 552, endPoint y: 63, distance: 48.7
click at [552, 63] on html "Header Explore Our Best Selling Product Heading (P) Images & Gallery Oblivion J…" at bounding box center [319, 205] width 465 height 692
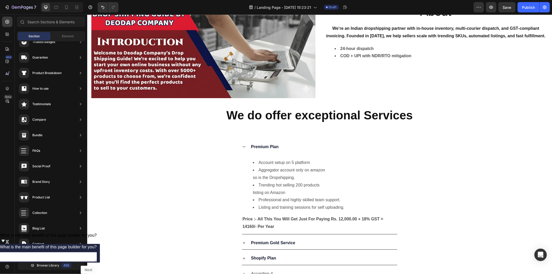
scroll to position [344, 0]
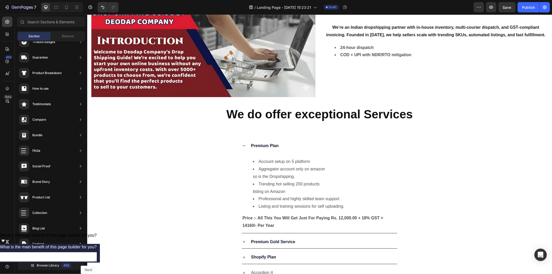
drag, startPoint x: 552, startPoint y: 165, endPoint x: 551, endPoint y: 105, distance: 60.1
click at [551, 105] on html "Header About Heading We’re an Indian dropshipping partner with in‑house invento…" at bounding box center [319, 16] width 465 height 692
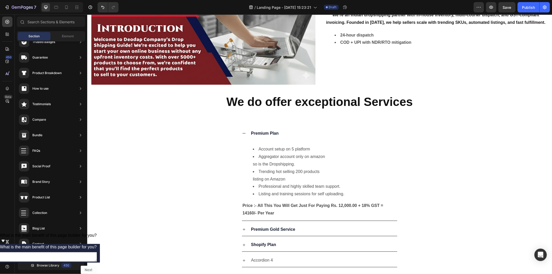
scroll to position [218, 0]
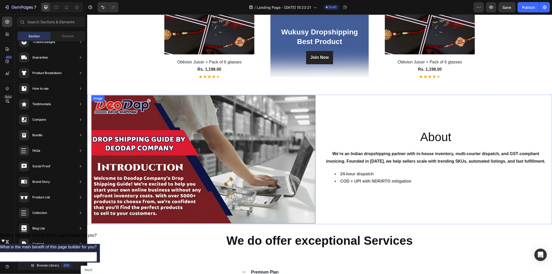
click at [274, 148] on img at bounding box center [203, 159] width 224 height 128
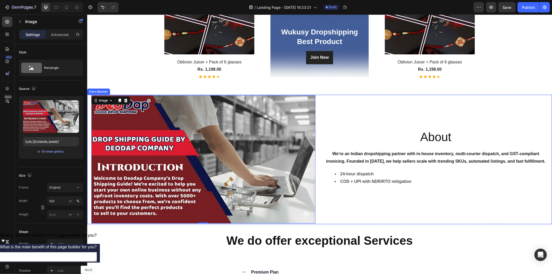
click at [338, 96] on div "About Heading We’re an Indian dropshipping partner with in‑house inventory, mul…" at bounding box center [436, 159] width 224 height 128
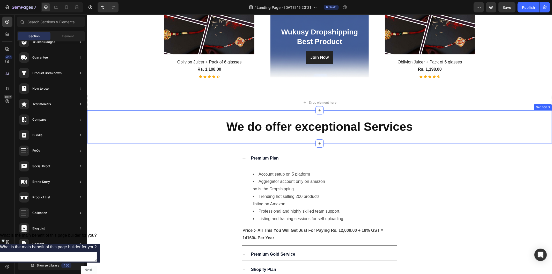
click at [245, 136] on div "We do offer exceptional Services Heading Section 3" at bounding box center [319, 126] width 465 height 33
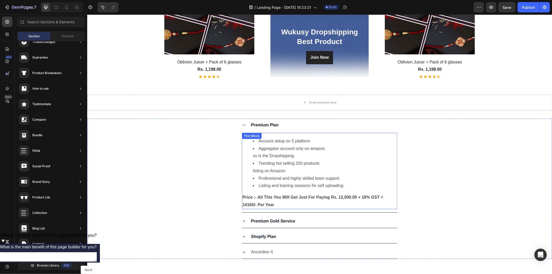
click at [208, 147] on div "Premium Plan Account setup on 5 platform Aggregator account only on amazon so i…" at bounding box center [319, 165] width 464 height 94
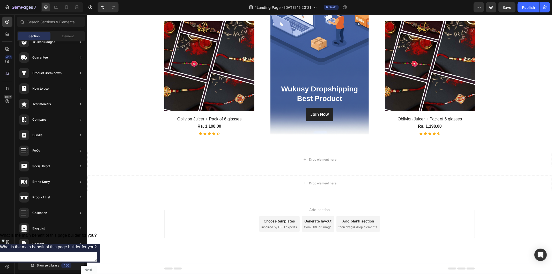
scroll to position [161, 0]
click at [245, 161] on div "Drop element here" at bounding box center [319, 160] width 465 height 16
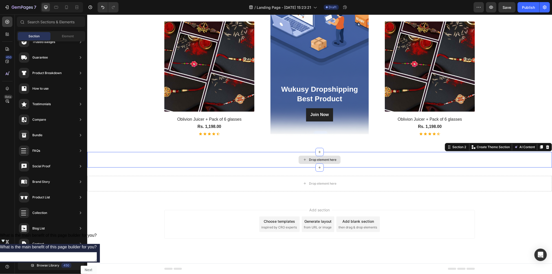
scroll to position [145, 0]
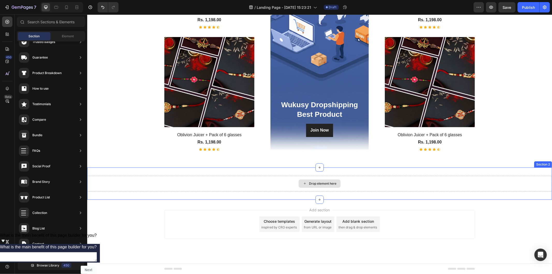
click at [246, 185] on div "Drop element here" at bounding box center [319, 184] width 465 height 16
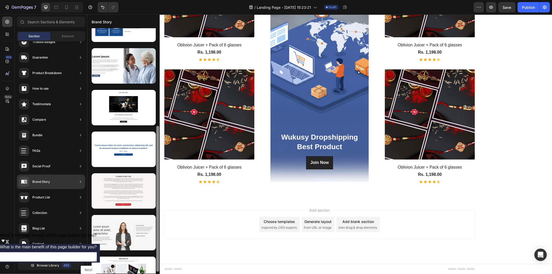
scroll to position [0, 0]
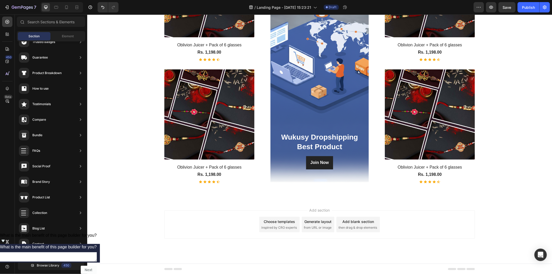
drag, startPoint x: 245, startPoint y: 189, endPoint x: 161, endPoint y: 261, distance: 110.9
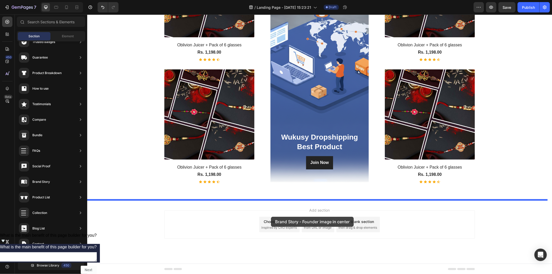
drag, startPoint x: 220, startPoint y: 261, endPoint x: 271, endPoint y: 216, distance: 68.1
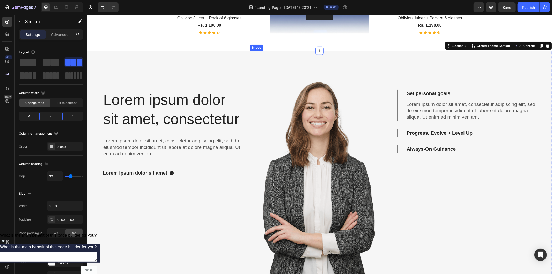
scroll to position [275, 0]
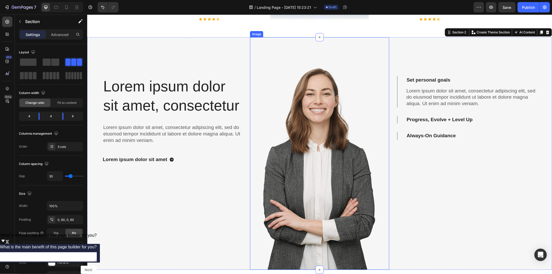
click at [310, 170] on img at bounding box center [320, 153] width 140 height 232
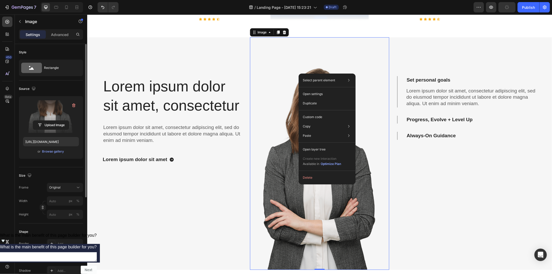
click at [66, 118] on label at bounding box center [51, 116] width 56 height 33
click at [66, 121] on input "file" at bounding box center [51, 125] width 36 height 9
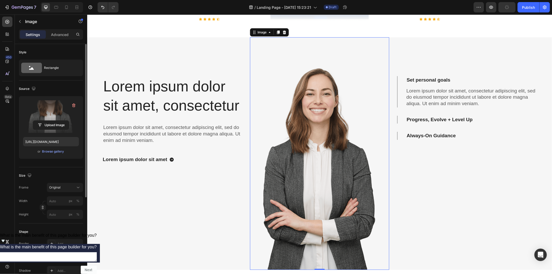
type input "[URL][DOMAIN_NAME]"
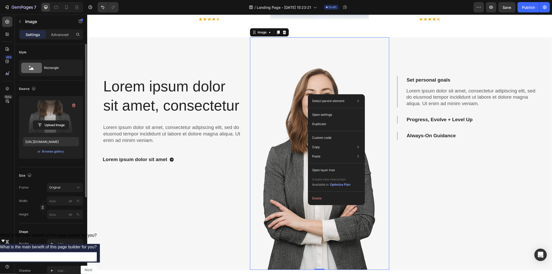
click at [57, 115] on label at bounding box center [51, 116] width 56 height 33
click at [57, 121] on input "file" at bounding box center [51, 125] width 36 height 9
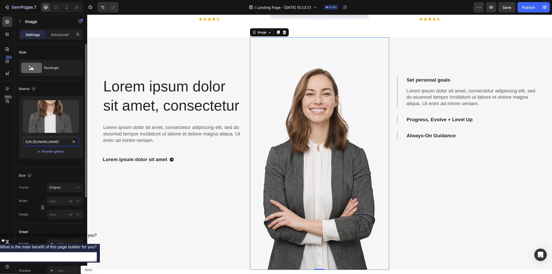
click at [56, 141] on input "[URL][DOMAIN_NAME]" at bounding box center [51, 141] width 56 height 9
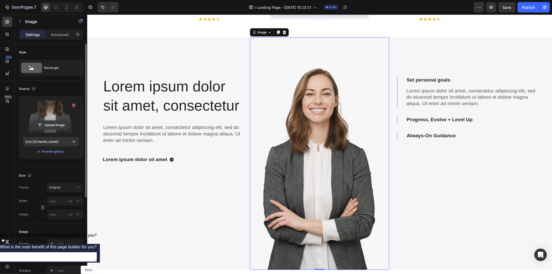
click at [59, 125] on input "file" at bounding box center [51, 125] width 36 height 9
click at [55, 148] on div "or Browse gallery" at bounding box center [51, 151] width 56 height 6
click at [45, 153] on div "Browse gallery" at bounding box center [53, 151] width 22 height 5
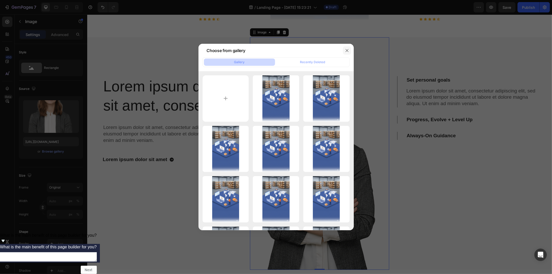
click at [345, 51] on button "button" at bounding box center [347, 50] width 8 height 8
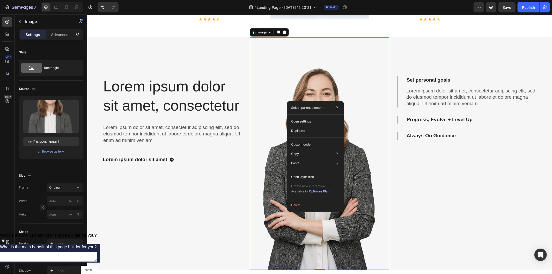
click at [274, 96] on img at bounding box center [320, 153] width 140 height 232
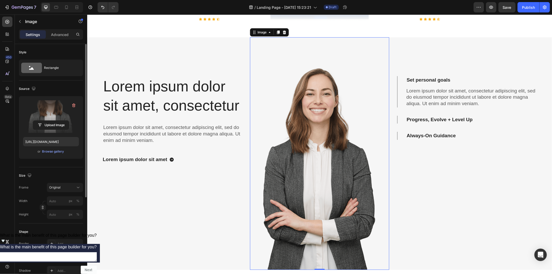
click at [63, 113] on label at bounding box center [51, 116] width 56 height 33
click at [63, 121] on input "file" at bounding box center [51, 125] width 36 height 9
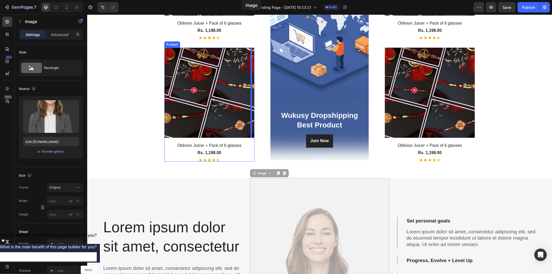
scroll to position [0, 0]
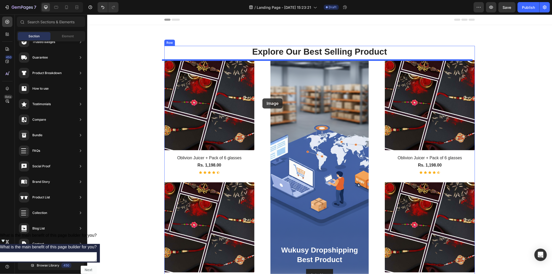
drag, startPoint x: 319, startPoint y: 118, endPoint x: 262, endPoint y: 98, distance: 59.9
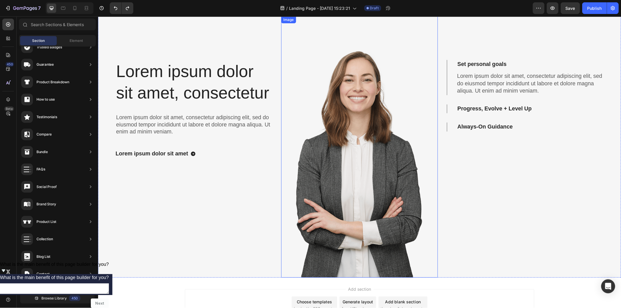
scroll to position [298, 0]
click at [336, 149] on img at bounding box center [320, 131] width 140 height 232
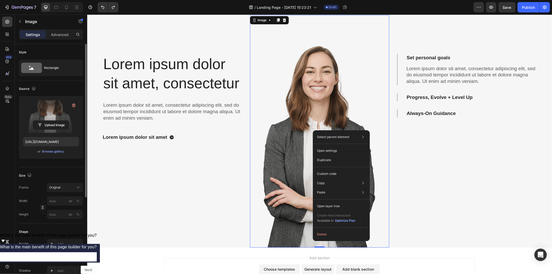
click at [56, 115] on label at bounding box center [51, 116] width 56 height 33
click at [56, 121] on input "file" at bounding box center [51, 125] width 36 height 9
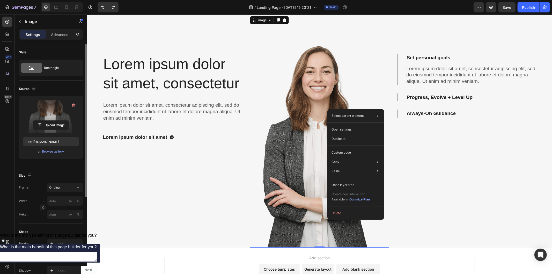
click at [61, 113] on label at bounding box center [51, 116] width 56 height 33
click at [61, 121] on input "file" at bounding box center [51, 125] width 36 height 9
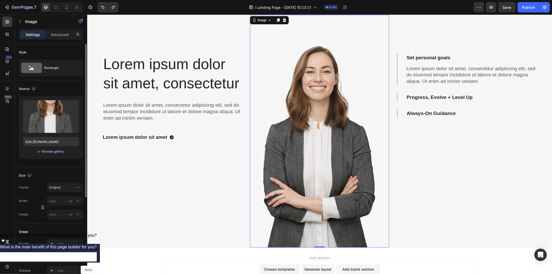
click at [57, 152] on div "Browse gallery" at bounding box center [53, 151] width 22 height 5
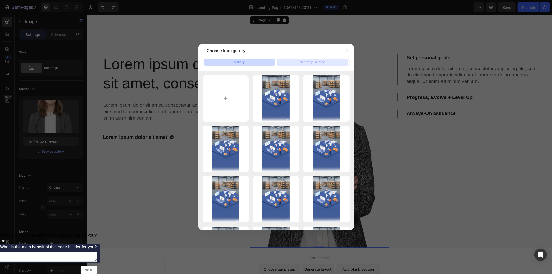
click at [319, 62] on div "Recently Deleted" at bounding box center [312, 62] width 25 height 5
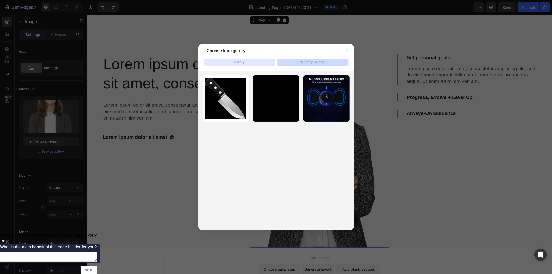
click at [253, 62] on button "Gallery" at bounding box center [239, 62] width 71 height 7
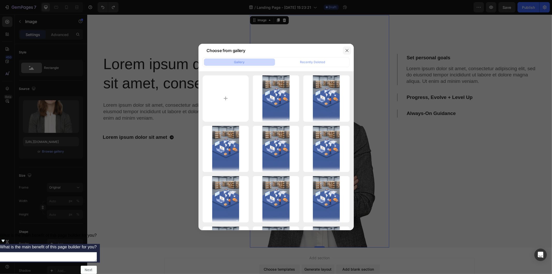
click at [349, 51] on button "button" at bounding box center [347, 50] width 8 height 8
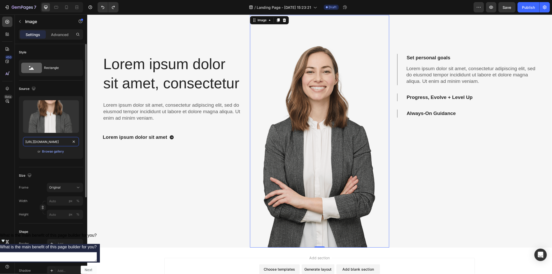
click at [57, 143] on input "[URL][DOMAIN_NAME]" at bounding box center [51, 141] width 56 height 9
click at [60, 168] on div "Size Frame Original Width px % Height px %" at bounding box center [51, 195] width 64 height 56
click at [66, 152] on div "or Browse gallery" at bounding box center [51, 151] width 56 height 6
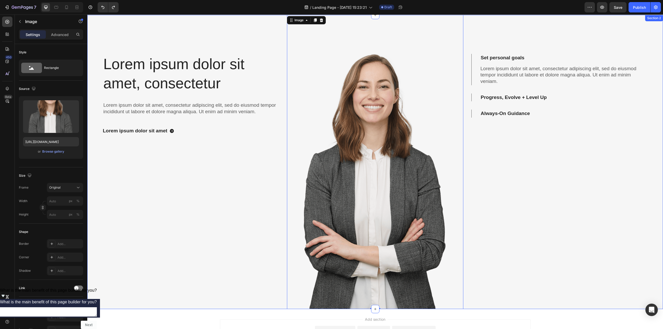
scroll to position [349, 0]
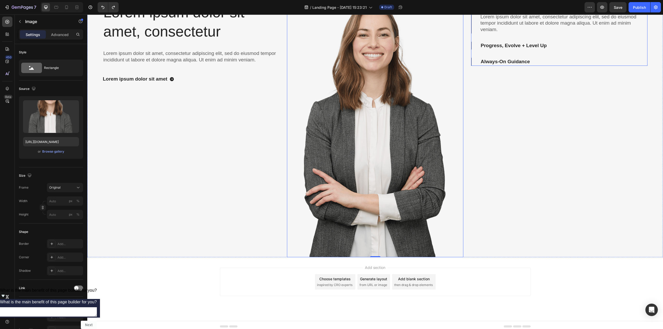
click at [500, 46] on p "Progress, Evolve + Level Up" at bounding box center [513, 45] width 66 height 6
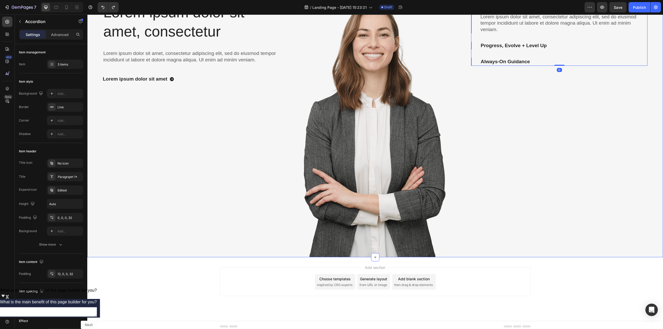
click at [505, 111] on div "Set personal goals Lorem ipsum dolor sit amet, consectetur adipiscing elit, sed…" at bounding box center [559, 110] width 176 height 294
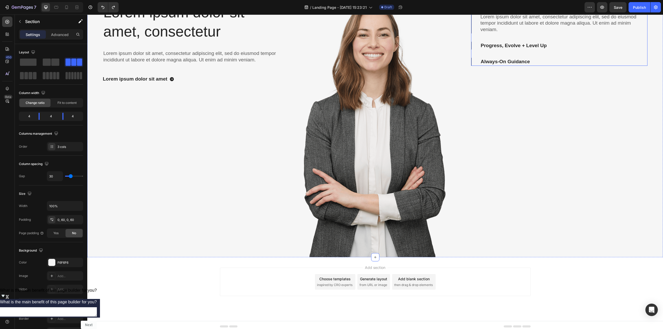
click at [471, 45] on div "Progress, Evolve + Level Up" at bounding box center [559, 46] width 176 height 8
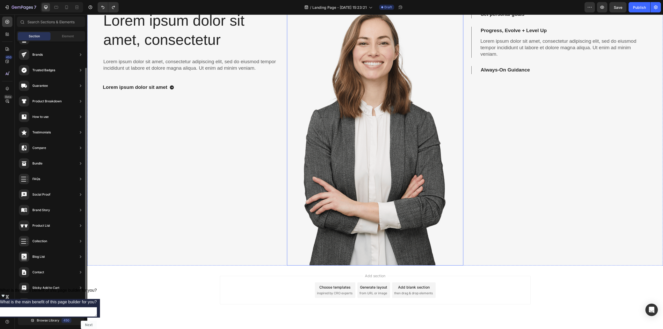
scroll to position [244, 0]
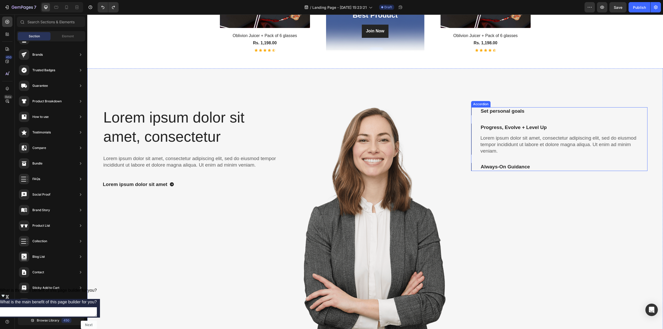
click at [471, 113] on div "Set personal goals" at bounding box center [559, 111] width 176 height 8
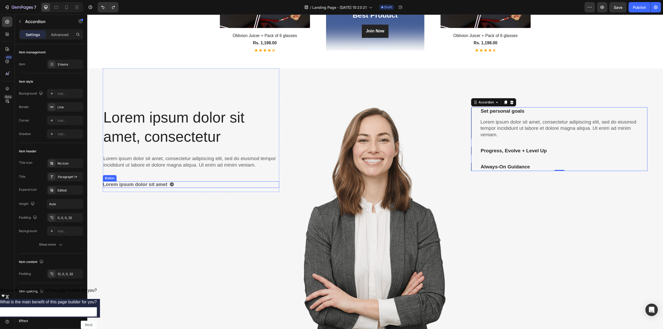
click at [170, 184] on icon "Lorem ipsum dolor sit amet" at bounding box center [172, 184] width 4 height 4
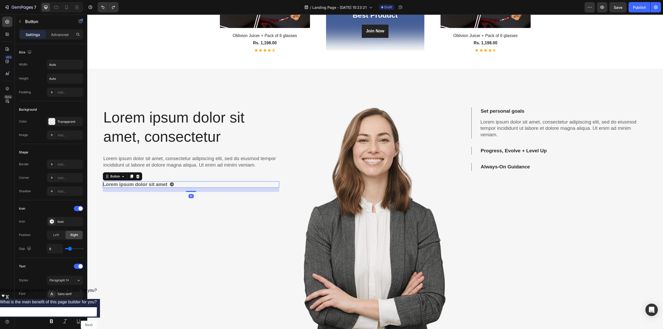
click at [171, 184] on icon "Lorem ipsum dolor sit amet" at bounding box center [172, 184] width 4 height 4
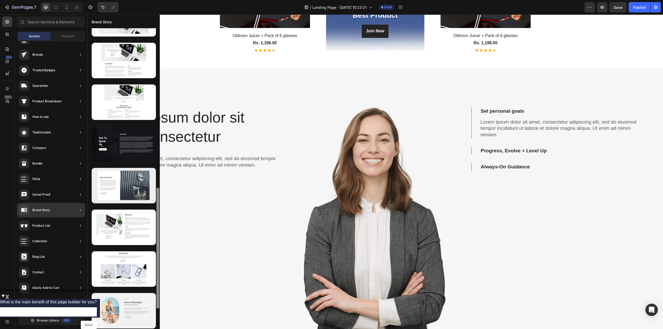
scroll to position [447, 0]
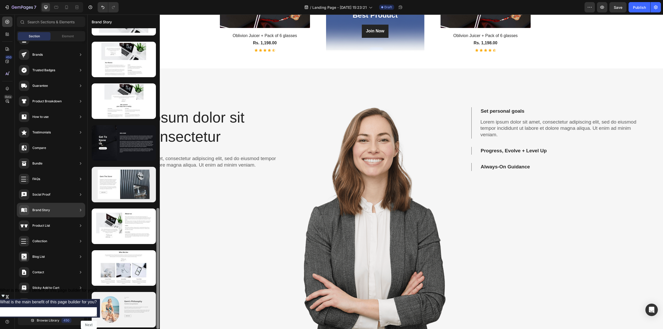
drag, startPoint x: 159, startPoint y: 228, endPoint x: 156, endPoint y: 313, distance: 85.0
click at [156, 274] on div at bounding box center [158, 178] width 4 height 301
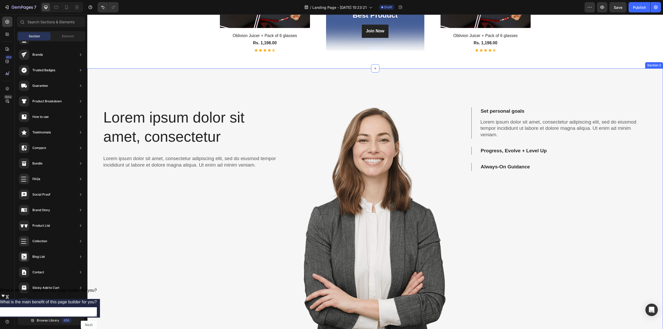
scroll to position [0, 0]
drag, startPoint x: 246, startPoint y: 206, endPoint x: 162, endPoint y: 250, distance: 94.2
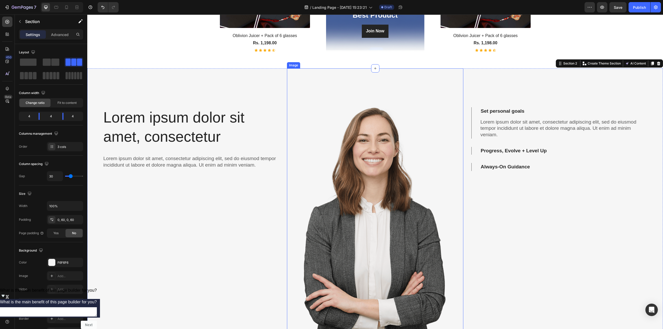
click at [404, 185] on img at bounding box center [375, 215] width 176 height 294
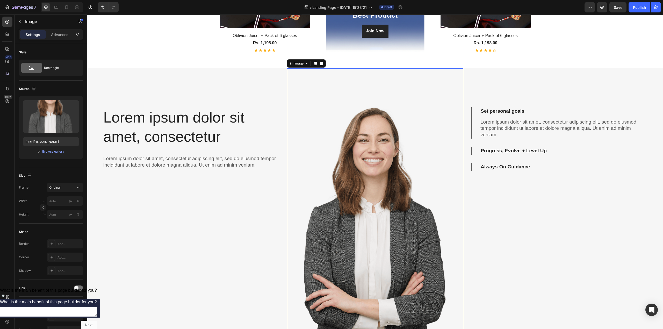
click at [380, 140] on img at bounding box center [375, 215] width 176 height 294
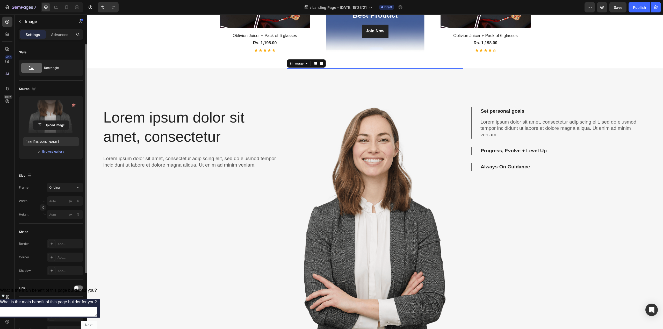
drag, startPoint x: 62, startPoint y: 118, endPoint x: 54, endPoint y: 112, distance: 9.9
click at [54, 112] on label at bounding box center [51, 116] width 56 height 33
click at [54, 121] on input "file" at bounding box center [51, 125] width 36 height 9
click at [50, 113] on label at bounding box center [51, 116] width 56 height 33
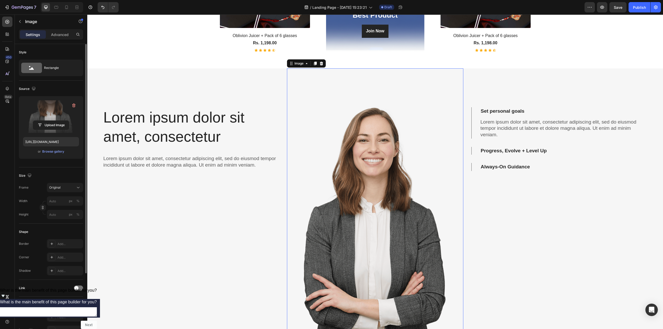
click at [50, 121] on input "file" at bounding box center [51, 125] width 36 height 9
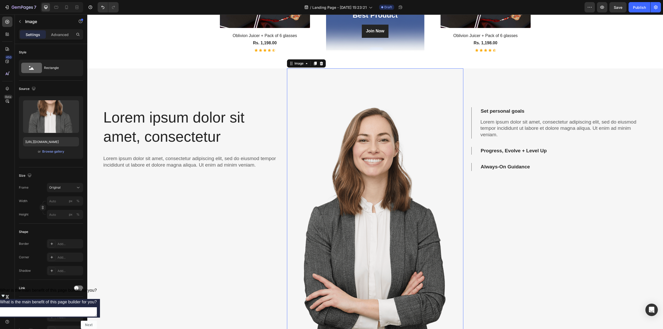
click at [353, 191] on img at bounding box center [375, 215] width 176 height 294
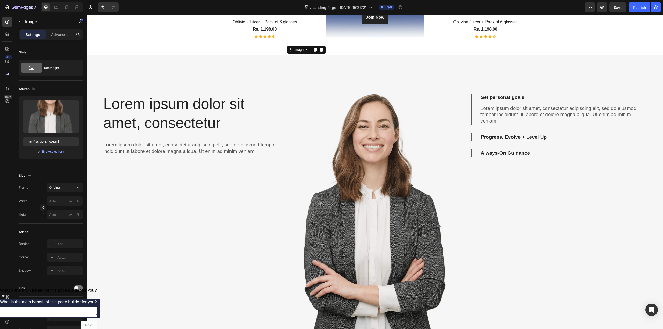
scroll to position [246, 0]
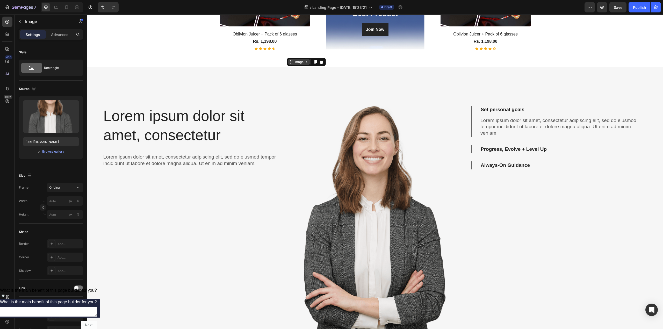
click at [302, 61] on div "Image" at bounding box center [298, 62] width 11 height 5
click at [304, 61] on icon at bounding box center [306, 62] width 4 height 4
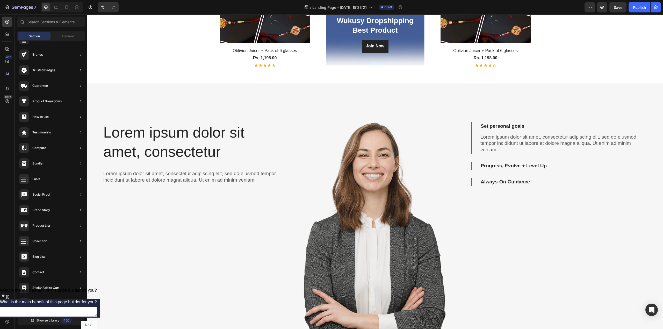
scroll to position [335, 0]
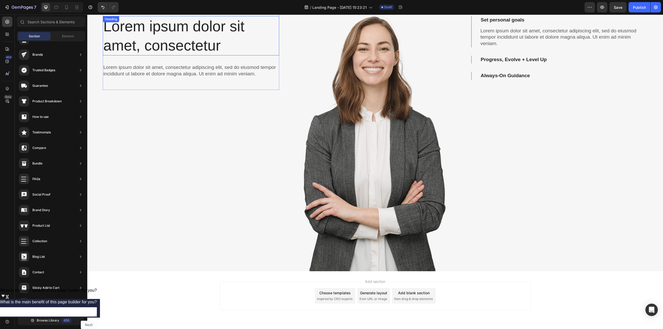
click at [180, 28] on h2 "Lorem ipsum dolor sit amet, consectetur" at bounding box center [191, 35] width 176 height 39
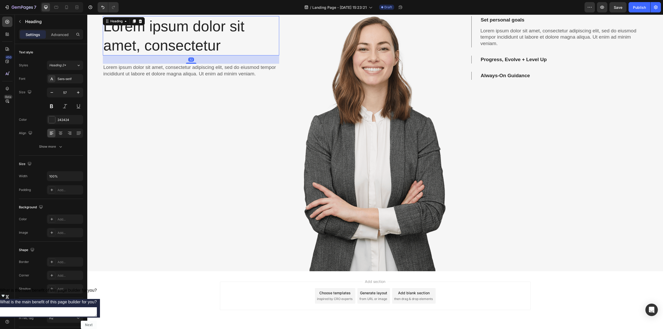
click at [180, 28] on h2 "Lorem ipsum dolor sit amet, consectetur" at bounding box center [191, 35] width 176 height 39
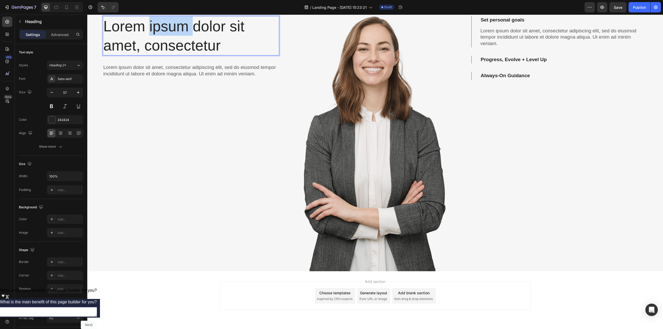
click at [180, 28] on p "Lorem ipsum dolor sit amet, consectetur" at bounding box center [190, 36] width 175 height 38
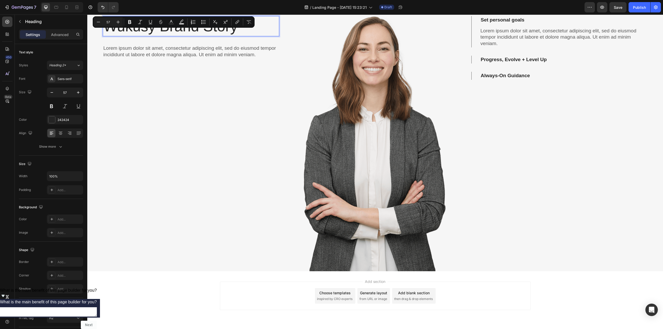
scroll to position [333, 0]
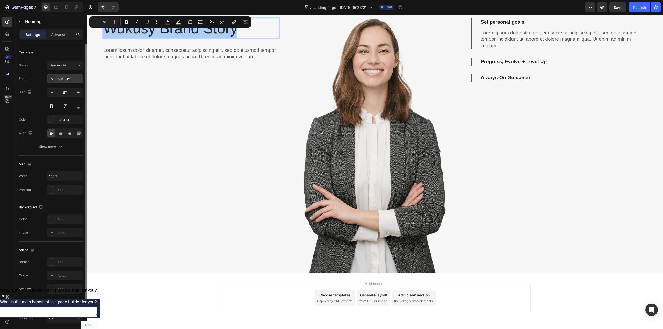
click at [65, 81] on div "Sans-serif" at bounding box center [69, 79] width 24 height 5
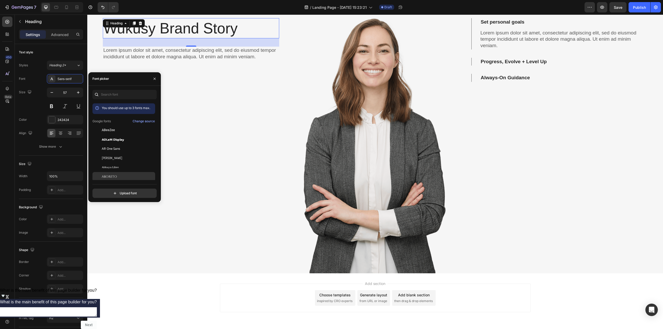
click at [127, 174] on div "Aboreto" at bounding box center [128, 176] width 52 height 5
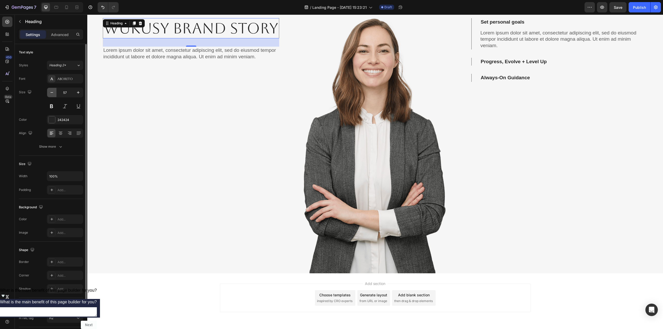
click at [53, 93] on icon "button" at bounding box center [51, 92] width 5 height 5
type input "54"
click at [192, 52] on p "Lorem ipsum dolor sit amet, consectetur adipiscing elit, sed do eiusmod tempor …" at bounding box center [190, 52] width 175 height 13
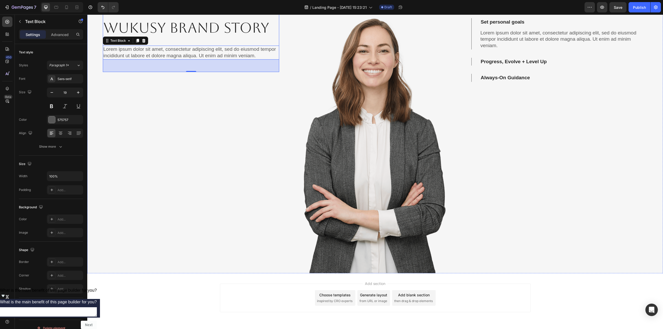
click at [213, 33] on p "Wukusy Brand Story" at bounding box center [190, 28] width 175 height 18
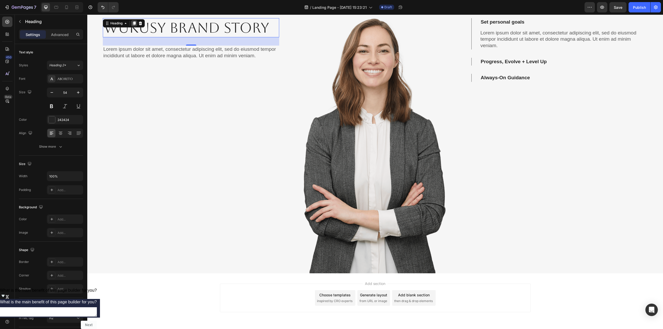
click at [132, 23] on icon at bounding box center [134, 23] width 4 height 4
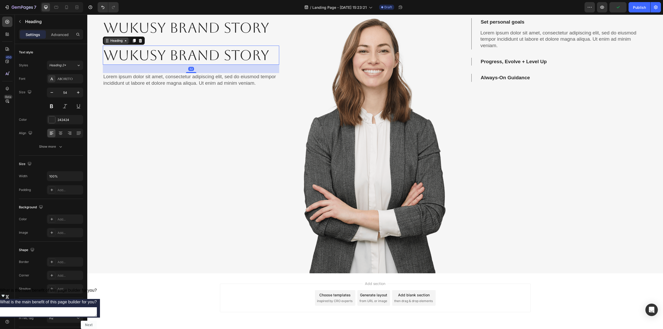
click at [107, 41] on icon at bounding box center [107, 41] width 4 height 4
click at [69, 63] on div "Heading 2*" at bounding box center [59, 65] width 21 height 5
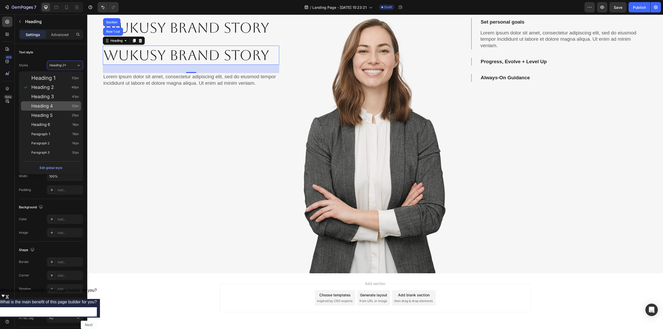
click at [52, 105] on span "Heading 4" at bounding box center [41, 105] width 21 height 5
type input "32"
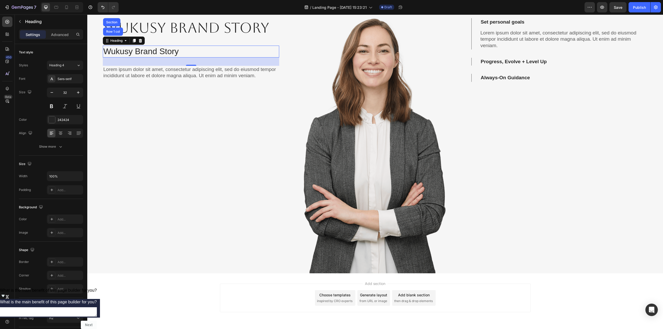
click at [172, 49] on h2 "Wukusy Brand Story" at bounding box center [191, 52] width 176 height 12
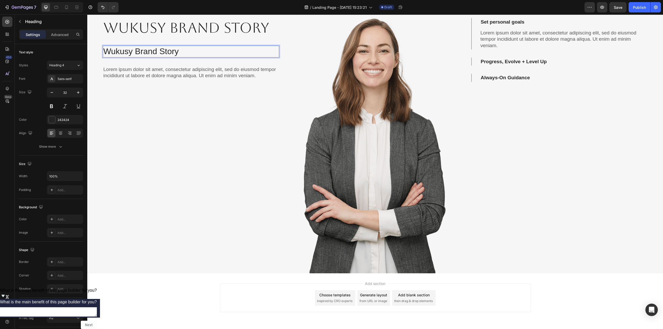
click at [195, 49] on p "Wukusy Brand Story" at bounding box center [190, 51] width 175 height 11
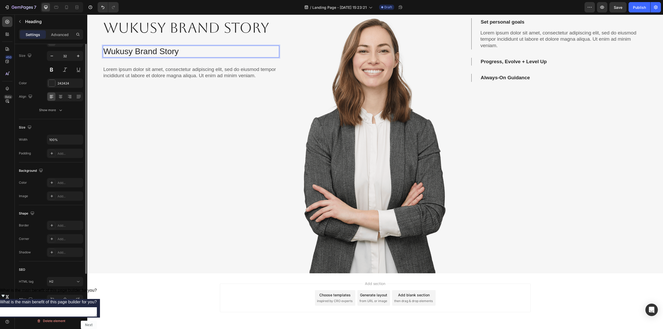
scroll to position [34, 0]
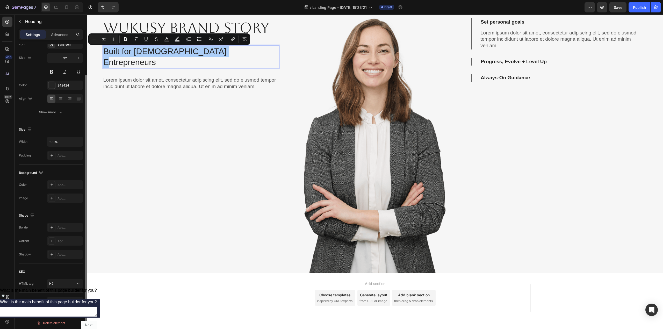
click at [68, 49] on div "Font Sans-serif Size 32 Color 242424 Align Show more" at bounding box center [51, 78] width 64 height 77
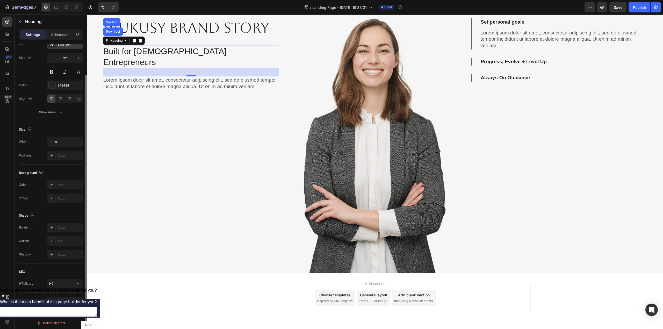
click at [68, 47] on div "Sans-serif" at bounding box center [65, 44] width 36 height 9
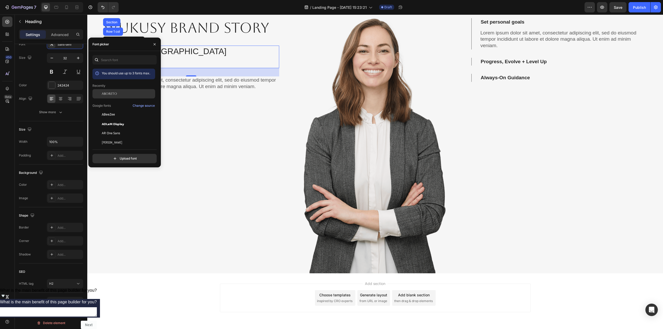
click at [112, 94] on span "Aboreto" at bounding box center [109, 93] width 15 height 5
click at [236, 44] on div "Wukusy Brand Story Heading Built for [DEMOGRAPHIC_DATA] Entrepreneurs Heading R…" at bounding box center [191, 60] width 176 height 85
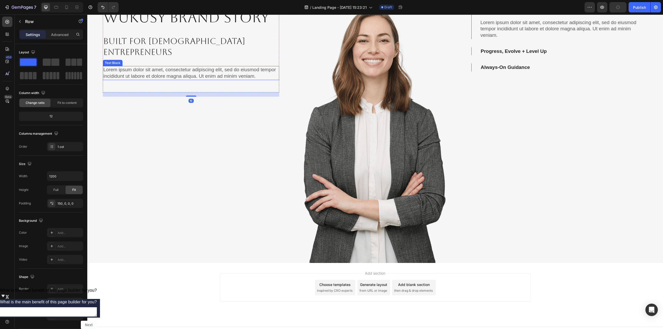
scroll to position [349, 0]
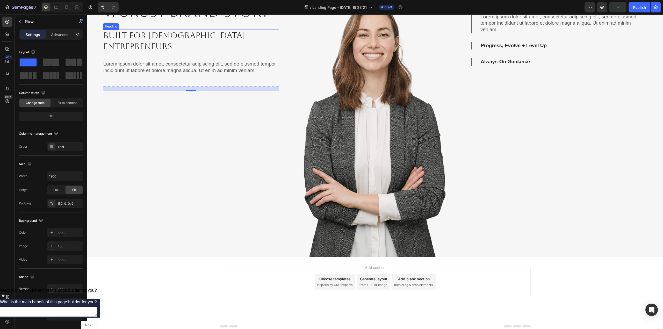
click at [213, 37] on p "Built for [DEMOGRAPHIC_DATA] Entrepreneurs" at bounding box center [190, 40] width 175 height 21
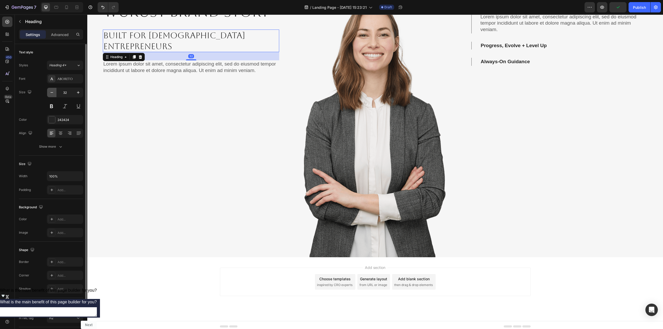
click at [54, 96] on button "button" at bounding box center [51, 92] width 9 height 9
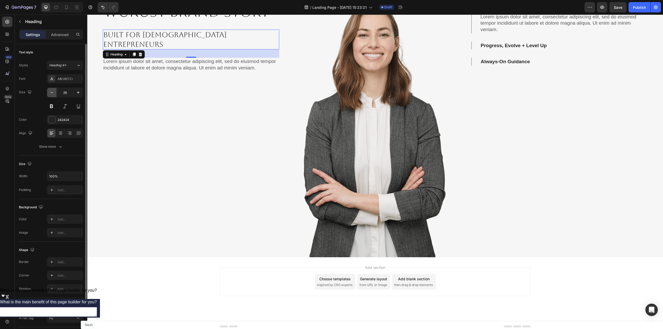
type input "27"
click at [52, 108] on button at bounding box center [51, 105] width 9 height 9
click at [242, 17] on p "Wukusy Brand Story" at bounding box center [190, 12] width 175 height 18
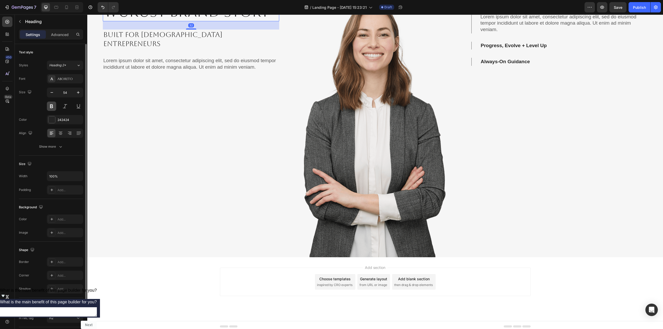
click at [52, 106] on button at bounding box center [51, 105] width 9 height 9
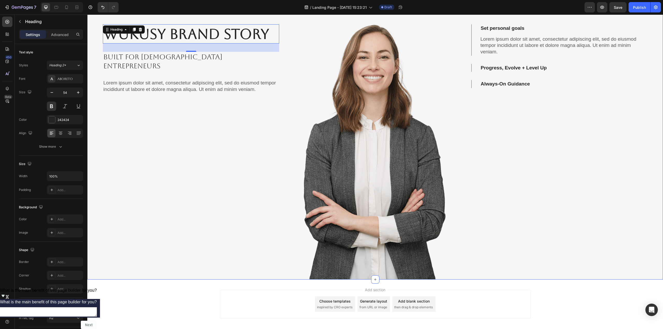
scroll to position [315, 0]
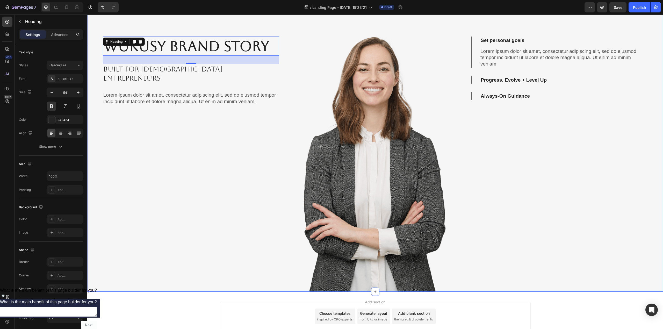
click at [171, 133] on div "Wukusy Brand Story Heading 32 Built for [DEMOGRAPHIC_DATA] Entrepreneurs Headin…" at bounding box center [191, 145] width 176 height 294
